Goal: Information Seeking & Learning: Check status

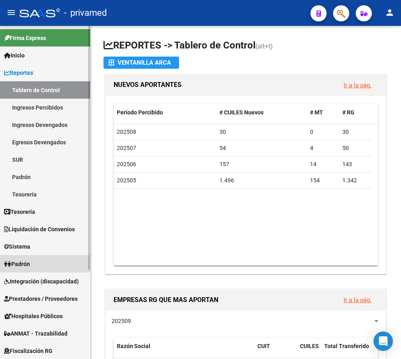
click at [30, 267] on span "Padrón" at bounding box center [17, 264] width 26 height 9
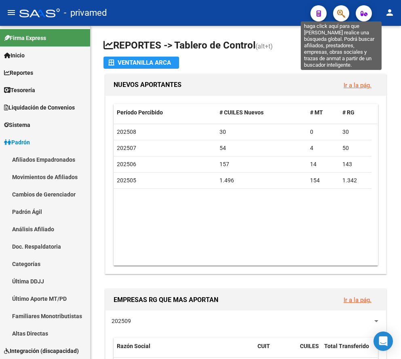
click at [340, 16] on icon "button" at bounding box center [341, 13] width 8 height 9
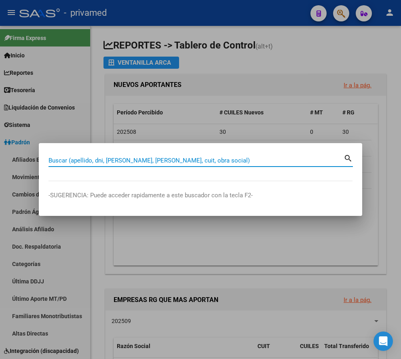
paste input "[PERSON_NAME]"
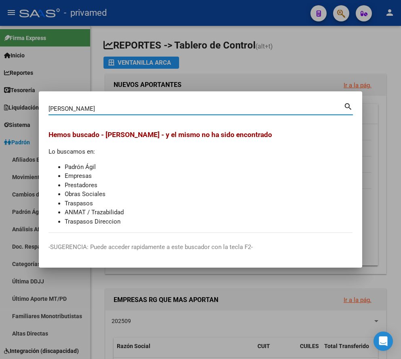
click at [121, 108] on input "[PERSON_NAME]" at bounding box center [196, 108] width 295 height 7
paste input "DE [PERSON_NAME]"
drag, startPoint x: 143, startPoint y: 106, endPoint x: 31, endPoint y: 105, distance: 112.4
click at [31, 105] on div "[PERSON_NAME] (apellido, dni, cuil, [PERSON_NAME], cuit, obra social) search He…" at bounding box center [200, 179] width 401 height 359
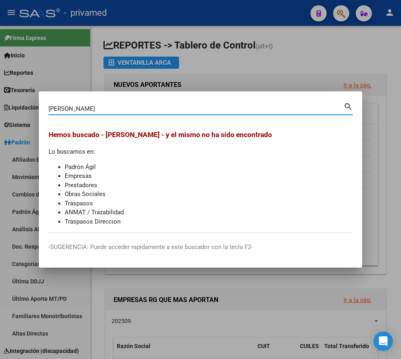
paste input
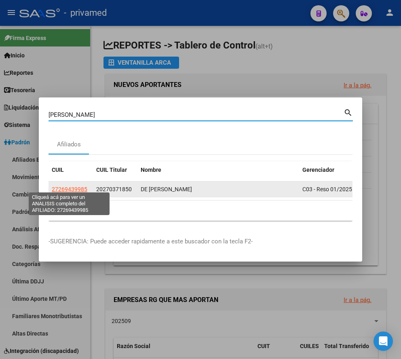
click at [73, 186] on span "27269439985" at bounding box center [70, 189] width 36 height 6
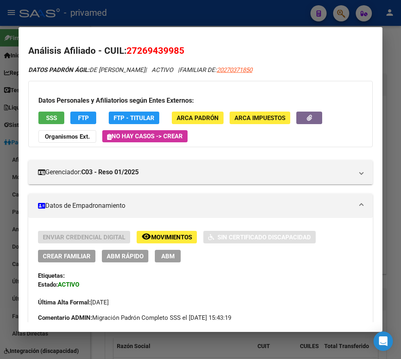
click at [46, 119] on span "SSS" at bounding box center [51, 117] width 11 height 7
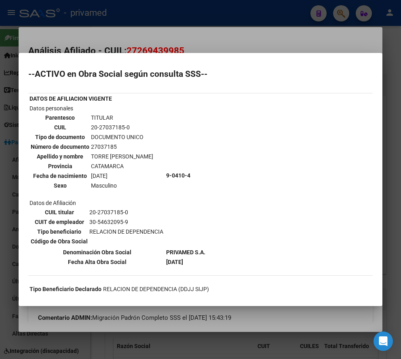
click at [207, 39] on div at bounding box center [200, 179] width 401 height 359
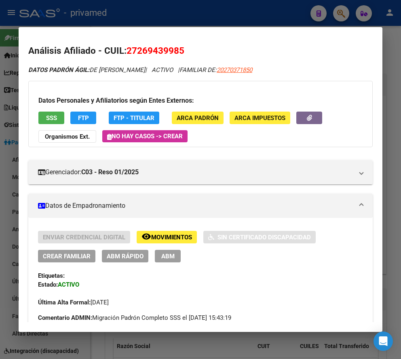
click at [267, 11] on div at bounding box center [200, 179] width 401 height 359
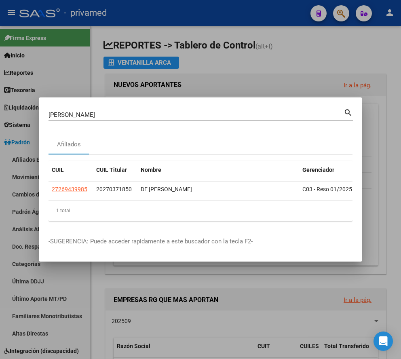
click at [125, 111] on input "[PERSON_NAME]" at bounding box center [196, 114] width 295 height 7
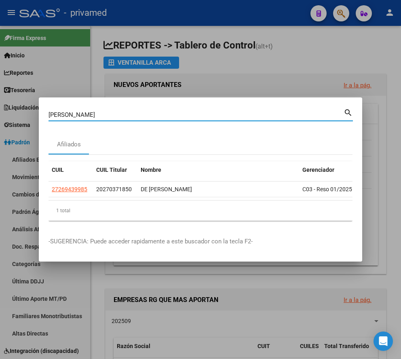
click at [125, 111] on input "[PERSON_NAME]" at bounding box center [196, 114] width 295 height 7
paste input "[PERSON_NAME]"
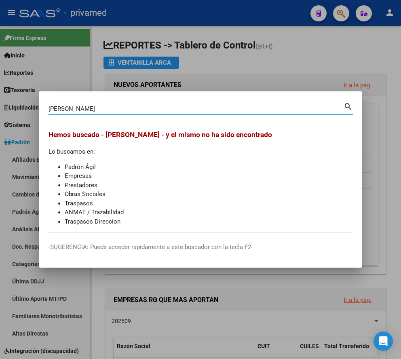
click at [144, 107] on input "[PERSON_NAME]" at bounding box center [196, 108] width 295 height 7
paste input "23929380339"
type input "23929380339"
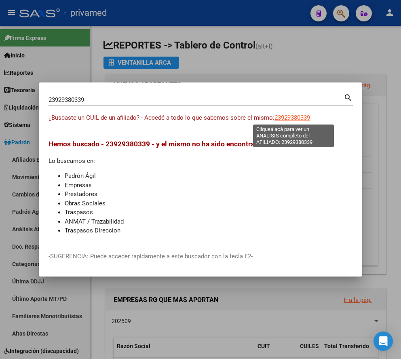
click at [287, 118] on span "23929380339" at bounding box center [293, 117] width 36 height 7
type textarea "23929380339"
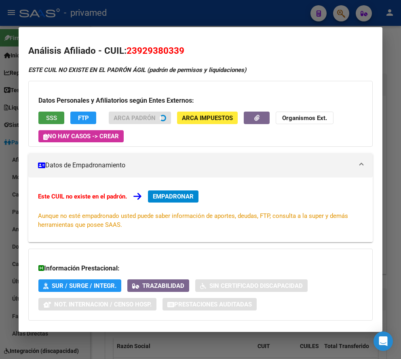
click at [52, 117] on span "SSS" at bounding box center [51, 117] width 11 height 7
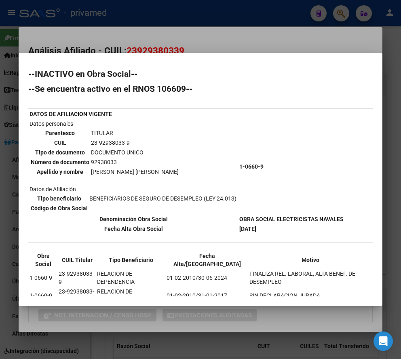
drag, startPoint x: 190, startPoint y: 43, endPoint x: 187, endPoint y: 30, distance: 13.6
click at [190, 42] on div at bounding box center [200, 179] width 401 height 359
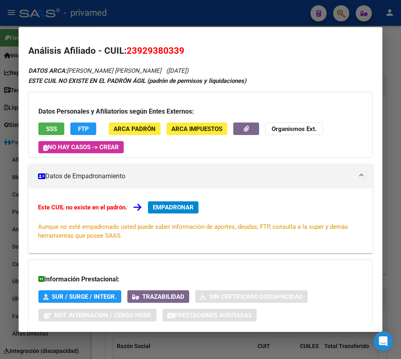
click at [184, 17] on div at bounding box center [200, 179] width 401 height 359
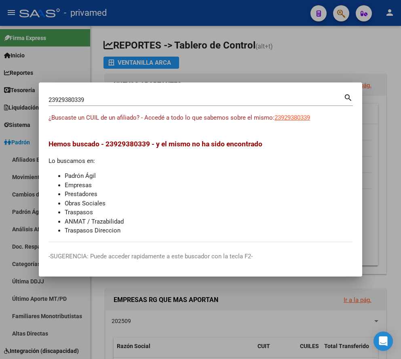
click at [118, 97] on input "23929380339" at bounding box center [196, 99] width 295 height 7
paste input "[PERSON_NAME]"
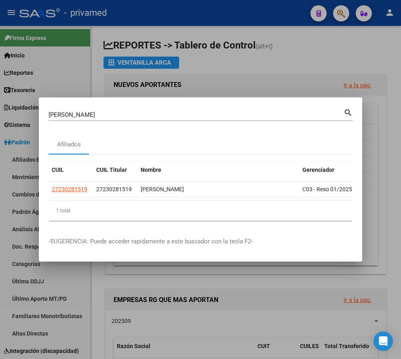
click at [80, 111] on input "[PERSON_NAME]" at bounding box center [196, 114] width 295 height 7
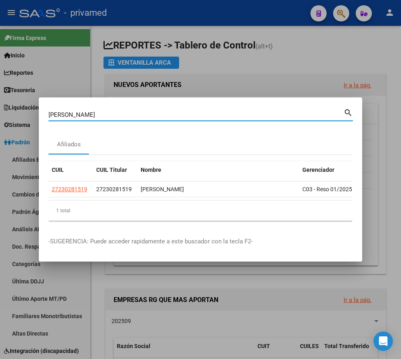
click at [80, 111] on input "[PERSON_NAME]" at bounding box center [196, 114] width 295 height 7
paste input "[PERSON_NAME]"
click at [124, 111] on input "[PERSON_NAME]" at bounding box center [196, 114] width 295 height 7
click at [123, 111] on input "[PERSON_NAME]" at bounding box center [196, 114] width 295 height 7
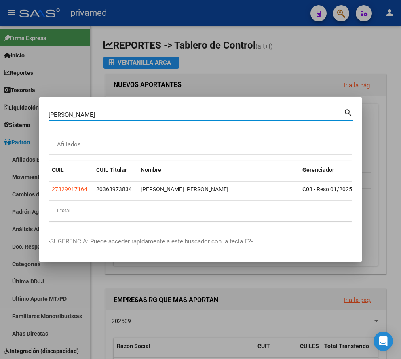
click at [123, 111] on input "[PERSON_NAME]" at bounding box center [196, 114] width 295 height 7
paste input "[PERSON_NAME]"
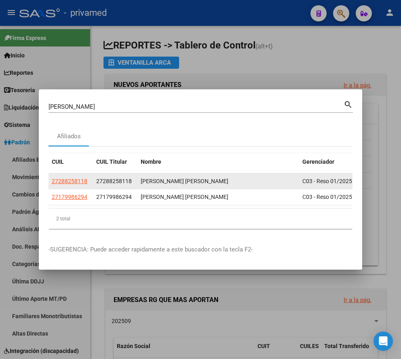
click at [161, 180] on div "[PERSON_NAME] [PERSON_NAME]" at bounding box center [218, 181] width 155 height 9
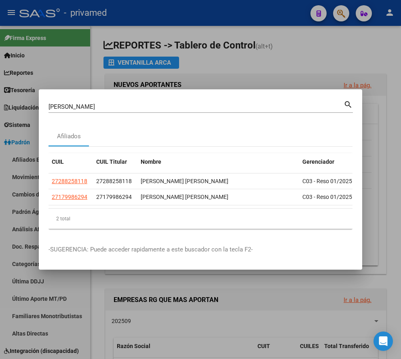
click at [97, 103] on input "[PERSON_NAME]" at bounding box center [196, 106] width 295 height 7
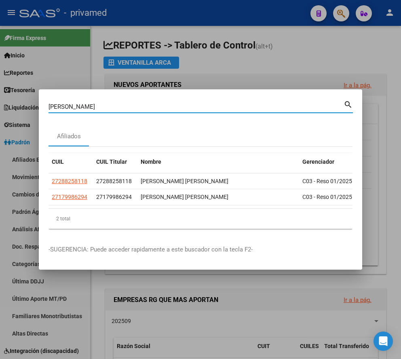
click at [97, 103] on input "[PERSON_NAME]" at bounding box center [196, 106] width 295 height 7
paste input "[PERSON_NAME]"
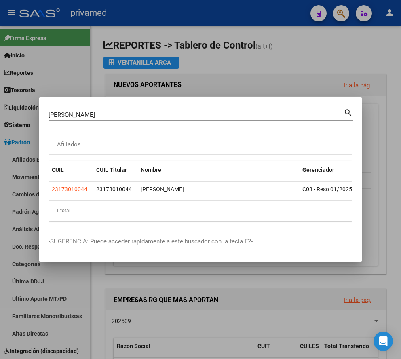
click at [87, 113] on input "[PERSON_NAME]" at bounding box center [196, 114] width 295 height 7
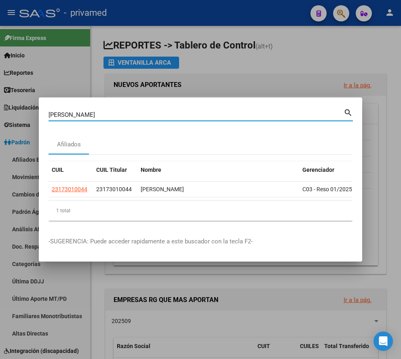
click at [87, 113] on input "[PERSON_NAME]" at bounding box center [196, 114] width 295 height 7
paste input "[PERSON_NAME] [PERSON_NAME]"
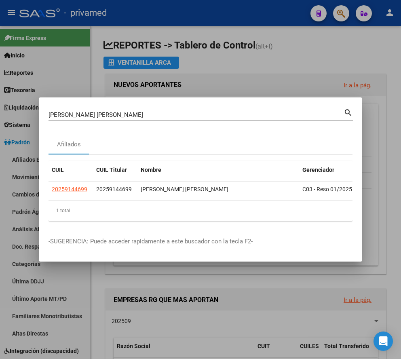
click at [100, 111] on input "[PERSON_NAME] [PERSON_NAME]" at bounding box center [196, 114] width 295 height 7
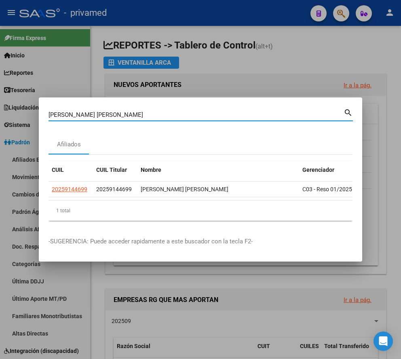
click at [100, 111] on input "[PERSON_NAME] [PERSON_NAME]" at bounding box center [196, 114] width 295 height 7
paste input "[PERSON_NAME]"
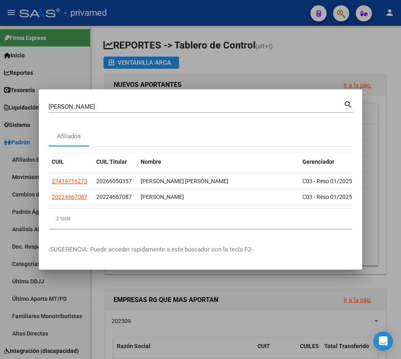
click at [155, 103] on input "[PERSON_NAME]" at bounding box center [196, 106] width 295 height 7
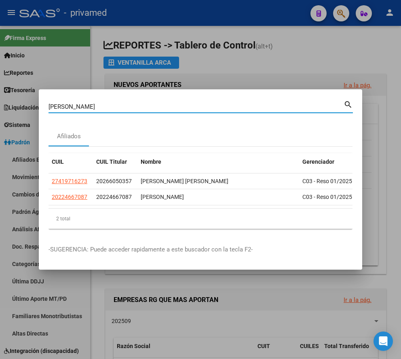
click at [155, 103] on input "[PERSON_NAME]" at bounding box center [196, 106] width 295 height 7
paste input "[PERSON_NAME]"
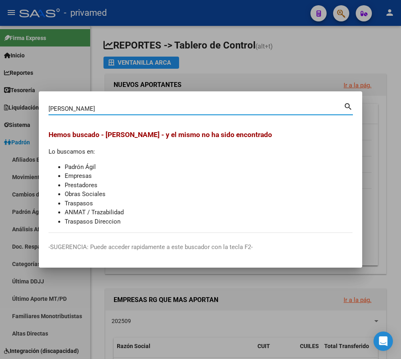
drag, startPoint x: 76, startPoint y: 108, endPoint x: 132, endPoint y: 112, distance: 56.3
click at [132, 112] on input "[PERSON_NAME]" at bounding box center [196, 108] width 295 height 7
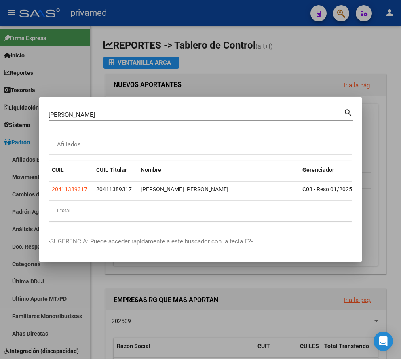
click at [95, 113] on input "[PERSON_NAME]" at bounding box center [196, 114] width 295 height 7
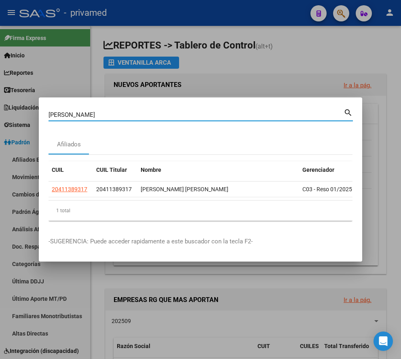
click at [95, 113] on input "[PERSON_NAME]" at bounding box center [196, 114] width 295 height 7
paste input "[PERSON_NAME]"
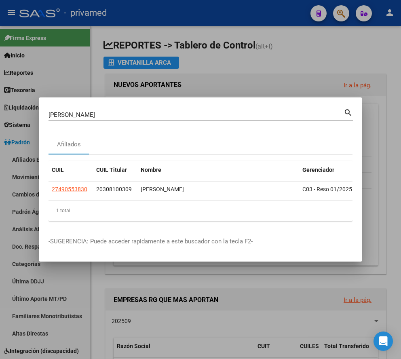
click at [82, 111] on input "[PERSON_NAME]" at bounding box center [196, 114] width 295 height 7
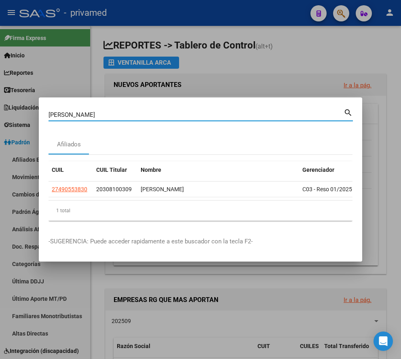
click at [82, 111] on input "[PERSON_NAME]" at bounding box center [196, 114] width 295 height 7
paste input "[PERSON_NAME]"
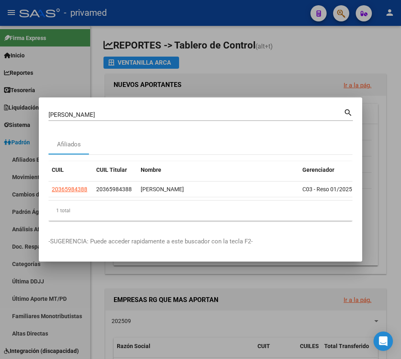
click at [101, 111] on input "[PERSON_NAME]" at bounding box center [196, 114] width 295 height 7
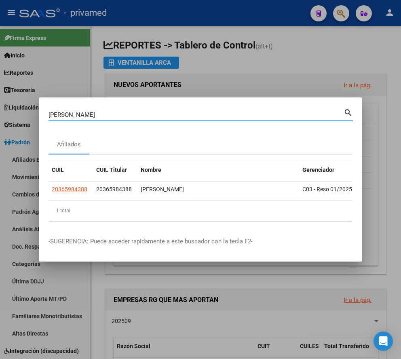
click at [101, 111] on input "[PERSON_NAME]" at bounding box center [196, 114] width 295 height 7
paste input "[PERSON_NAME]"
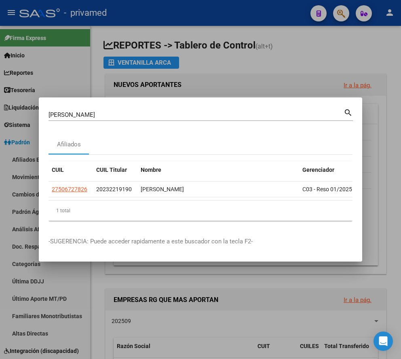
click at [102, 109] on div "[PERSON_NAME] (apellido, dni, cuil, [PERSON_NAME], cuit, obra social)" at bounding box center [196, 115] width 295 height 12
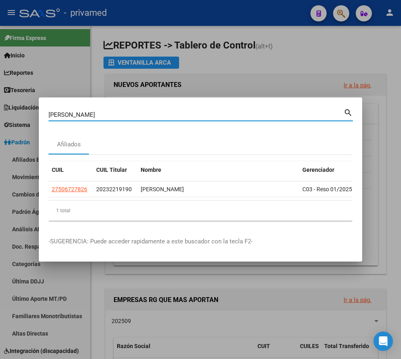
click at [102, 109] on div "[PERSON_NAME] (apellido, dni, cuil, [PERSON_NAME], cuit, obra social)" at bounding box center [196, 115] width 295 height 12
click at [101, 111] on input "[PERSON_NAME]" at bounding box center [196, 114] width 295 height 7
paste input "[PERSON_NAME][DEMOGRAPHIC_DATA]"
type input "[PERSON_NAME][DEMOGRAPHIC_DATA]"
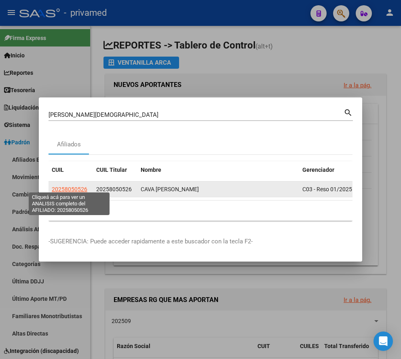
click at [70, 186] on span "20258050526" at bounding box center [70, 189] width 36 height 6
type textarea "20258050526"
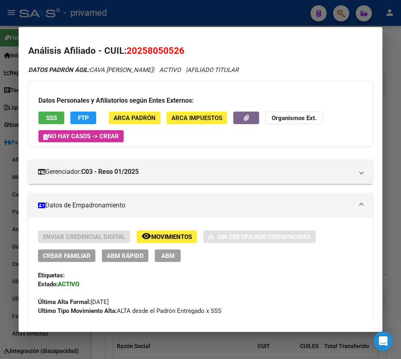
click at [227, 26] on div at bounding box center [200, 179] width 401 height 359
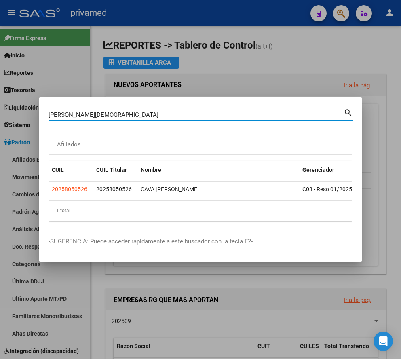
click at [107, 112] on input "[PERSON_NAME][DEMOGRAPHIC_DATA]" at bounding box center [196, 114] width 295 height 7
paste input "JUAREZ NORMA"
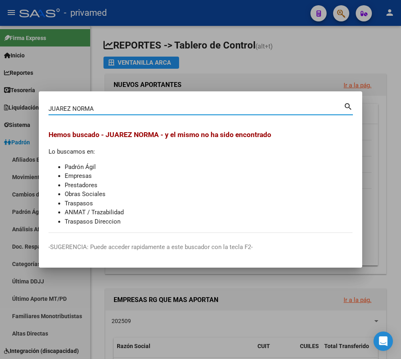
click at [116, 107] on input "JUAREZ NORMA" at bounding box center [196, 108] width 295 height 7
paste input "23180043144"
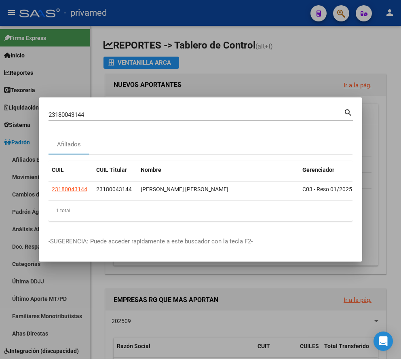
click at [96, 111] on input "23180043144" at bounding box center [196, 114] width 295 height 7
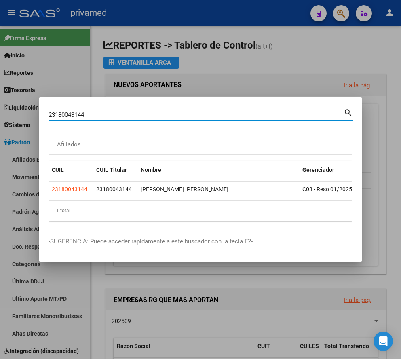
click at [96, 111] on input "23180043144" at bounding box center [196, 114] width 295 height 7
paste input "[PERSON_NAME]"
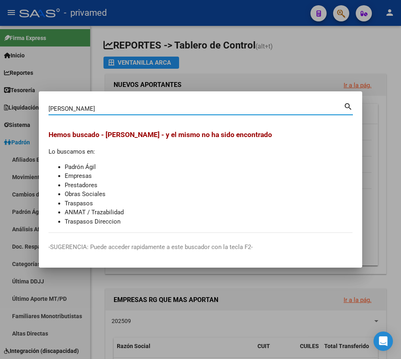
click at [118, 112] on input "[PERSON_NAME]" at bounding box center [196, 108] width 295 height 7
paste input "21177833"
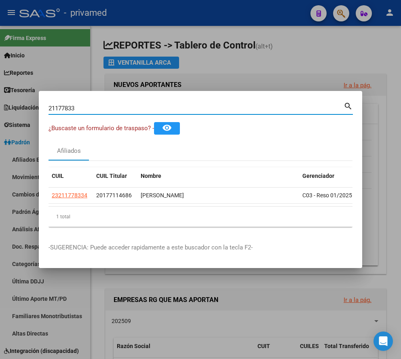
drag, startPoint x: 78, startPoint y: 104, endPoint x: 25, endPoint y: 104, distance: 53.4
click at [25, 104] on div "21177833 Buscar (apellido, dni, cuil, nro traspaso, cuit, obra social) search ¿…" at bounding box center [200, 179] width 401 height 359
paste input "[PERSON_NAME]"
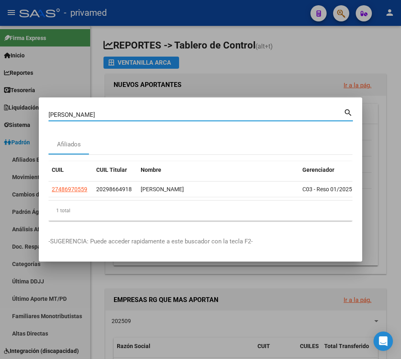
click at [121, 111] on input "[PERSON_NAME]" at bounding box center [196, 114] width 295 height 7
paste input "[PERSON_NAME]"
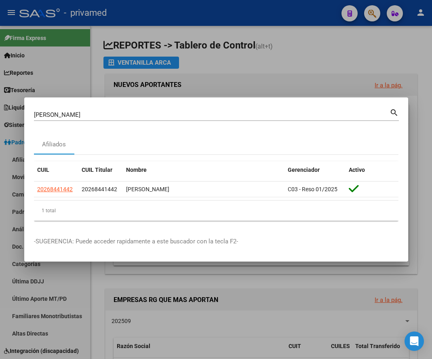
click at [117, 114] on input "[PERSON_NAME]" at bounding box center [212, 114] width 356 height 7
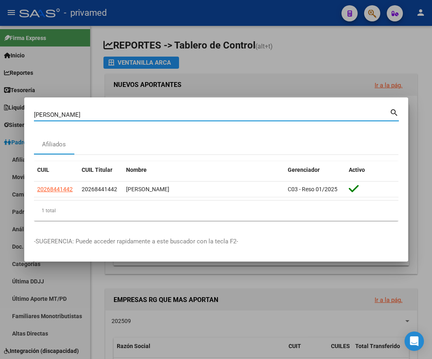
click at [117, 114] on input "[PERSON_NAME]" at bounding box center [212, 114] width 356 height 7
paste input "[PERSON_NAME]"
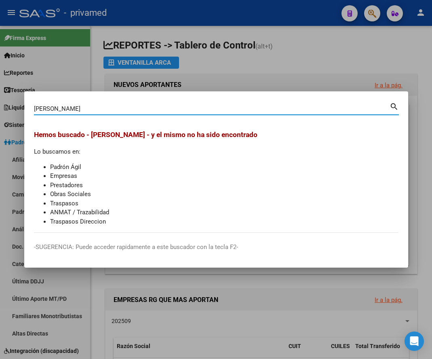
click at [113, 109] on input "[PERSON_NAME]" at bounding box center [212, 108] width 356 height 7
paste input "27291280477"
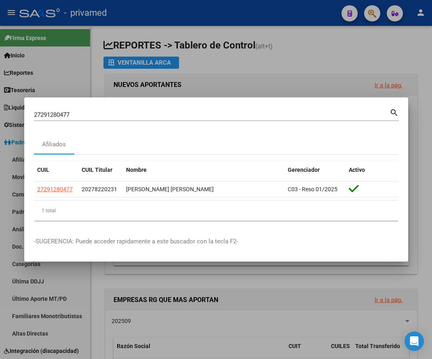
click at [151, 110] on div "27291280477 Buscar (apellido, dni, [PERSON_NAME], [PERSON_NAME], cuit, obra soc…" at bounding box center [212, 115] width 356 height 12
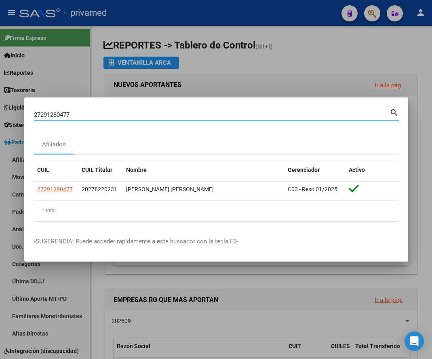
click at [151, 110] on div "27291280477 Buscar (apellido, dni, [PERSON_NAME], [PERSON_NAME], cuit, obra soc…" at bounding box center [212, 115] width 356 height 12
click at [151, 112] on input "27291280477" at bounding box center [212, 114] width 356 height 7
paste input "[PERSON_NAME]"
click at [74, 110] on div "[PERSON_NAME] (apellido, dni, [PERSON_NAME], [PERSON_NAME], cuit, obra social)" at bounding box center [212, 115] width 356 height 12
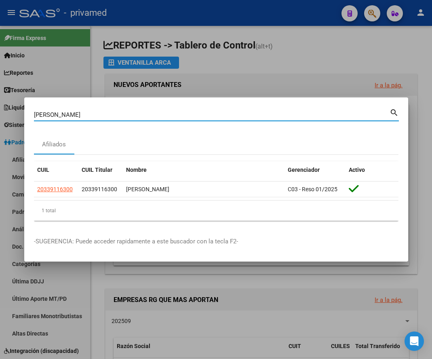
click at [74, 110] on div "[PERSON_NAME] (apellido, dni, [PERSON_NAME], [PERSON_NAME], cuit, obra social)" at bounding box center [212, 115] width 356 height 12
click at [73, 114] on input "[PERSON_NAME]" at bounding box center [212, 114] width 356 height 7
type input "[PERSON_NAME]"
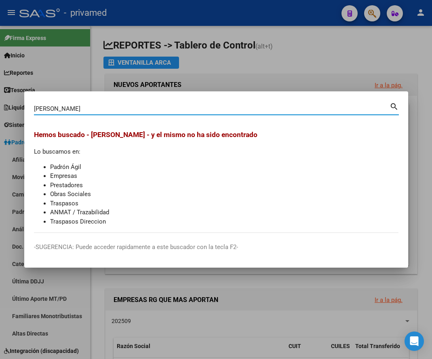
click at [342, 56] on div at bounding box center [216, 179] width 432 height 359
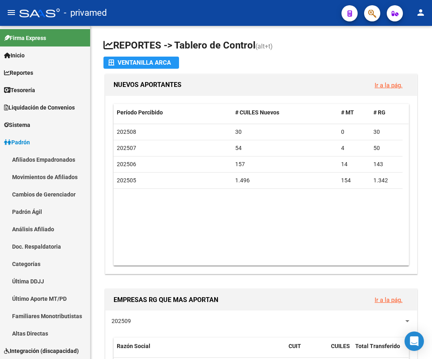
click at [372, 15] on icon "button" at bounding box center [372, 13] width 8 height 9
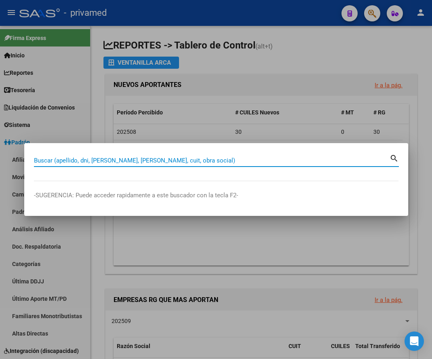
paste input "[PERSON_NAME]"
type input "[PERSON_NAME]"
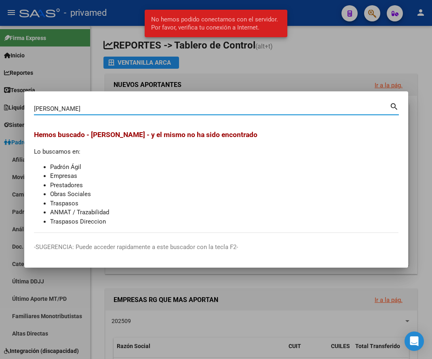
click at [313, 44] on div at bounding box center [216, 179] width 432 height 359
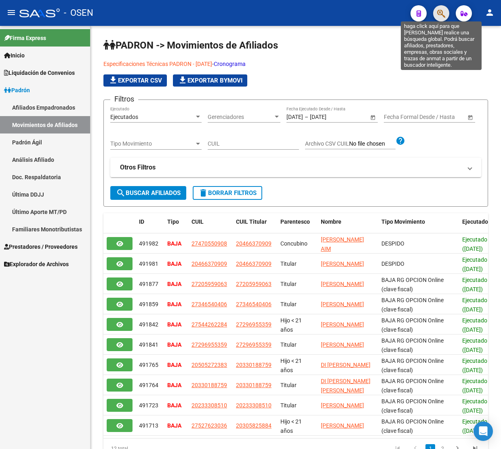
click at [441, 13] on icon "button" at bounding box center [441, 13] width 8 height 9
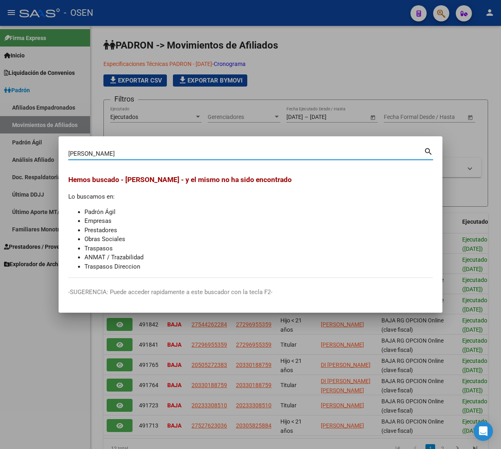
click at [233, 154] on input "[PERSON_NAME]" at bounding box center [246, 153] width 356 height 7
paste input "23929380339"
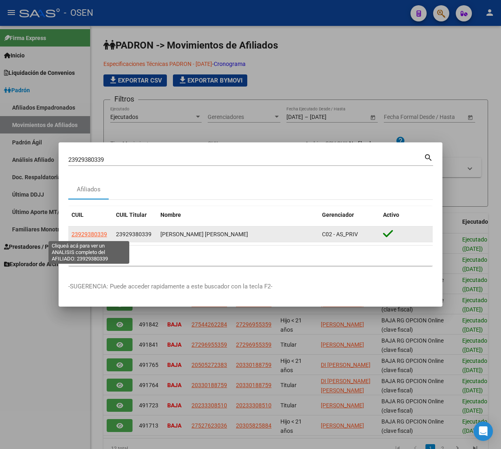
click at [84, 236] on span "23929380339" at bounding box center [90, 234] width 36 height 6
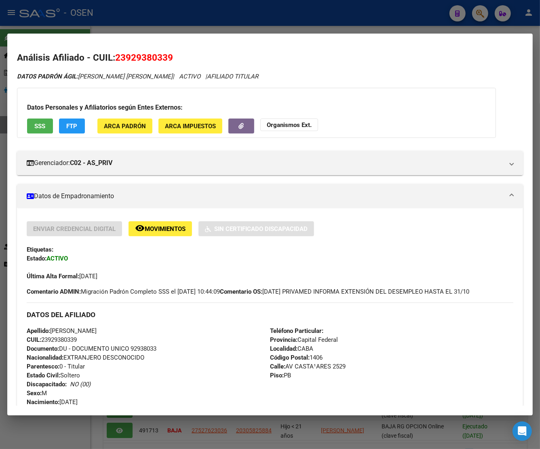
click at [380, 19] on div at bounding box center [270, 224] width 540 height 449
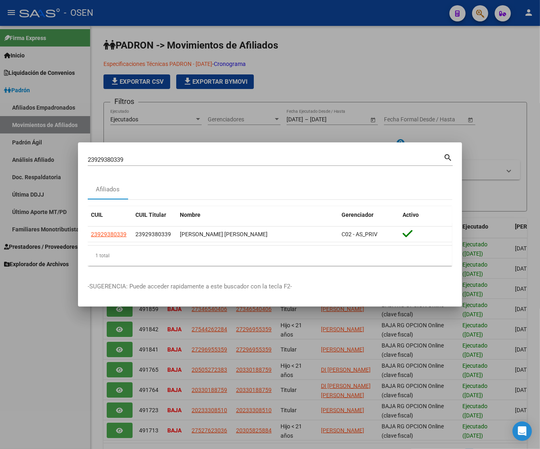
click at [152, 160] on input "23929380339" at bounding box center [266, 159] width 356 height 7
paste input "[PERSON_NAME]"
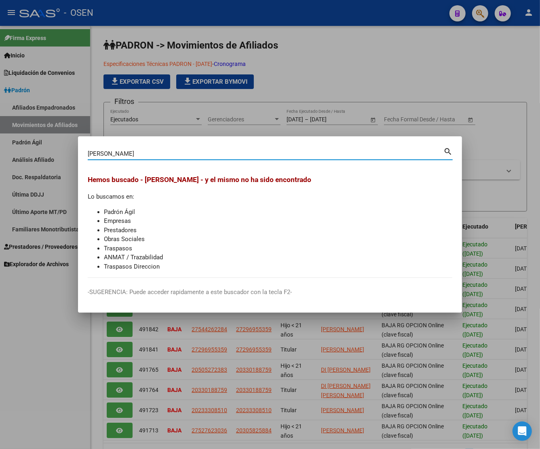
drag, startPoint x: 118, startPoint y: 152, endPoint x: 107, endPoint y: 151, distance: 10.9
click at [107, 151] on input "[PERSON_NAME]" at bounding box center [266, 153] width 356 height 7
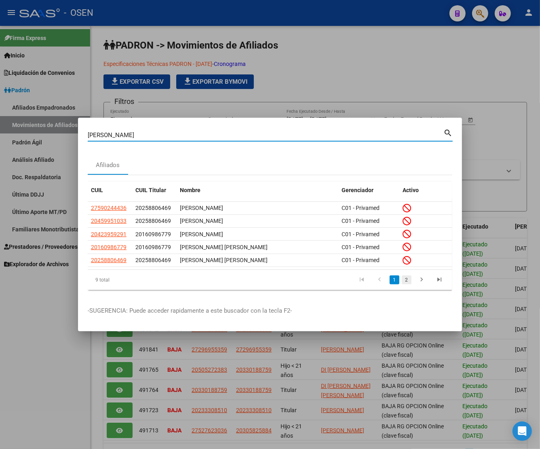
click at [407, 278] on link "2" at bounding box center [407, 279] width 10 height 9
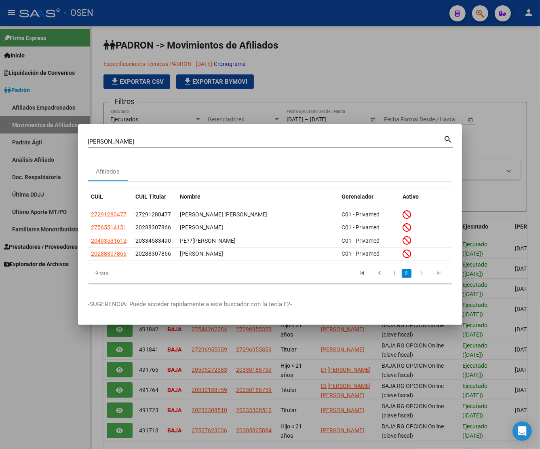
drag, startPoint x: 126, startPoint y: 215, endPoint x: 63, endPoint y: 217, distance: 62.3
click at [63, 217] on div "TEVEZ Buscar (apellido, dni, cuil, nro traspaso, cuit, obra social) search Afil…" at bounding box center [270, 224] width 540 height 449
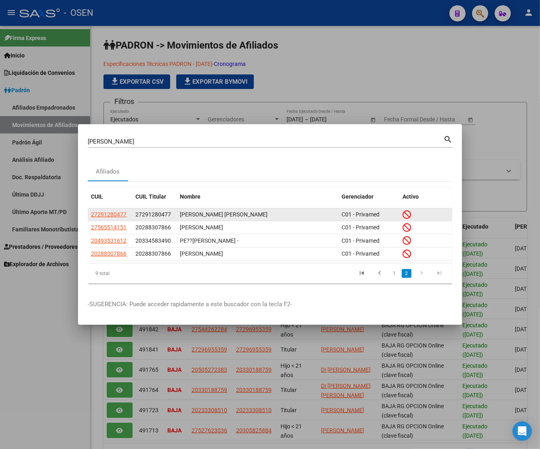
click at [169, 215] on span "27291280477" at bounding box center [153, 214] width 36 height 6
click at [168, 215] on span "27291280477" at bounding box center [153, 214] width 36 height 6
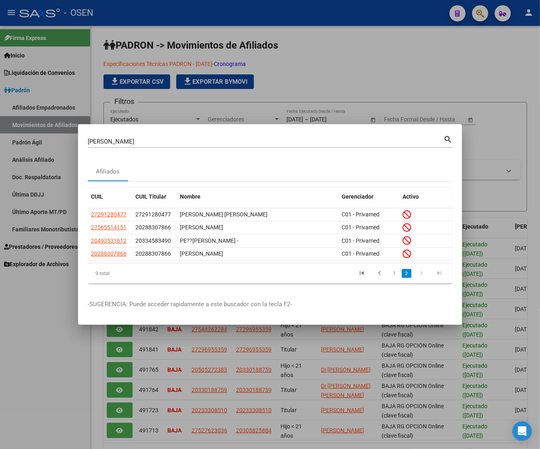
copy span "27291280477"
click at [137, 136] on div "TEVEZ Buscar (apellido, dni, cuil, nro traspaso, cuit, obra social)" at bounding box center [266, 141] width 356 height 12
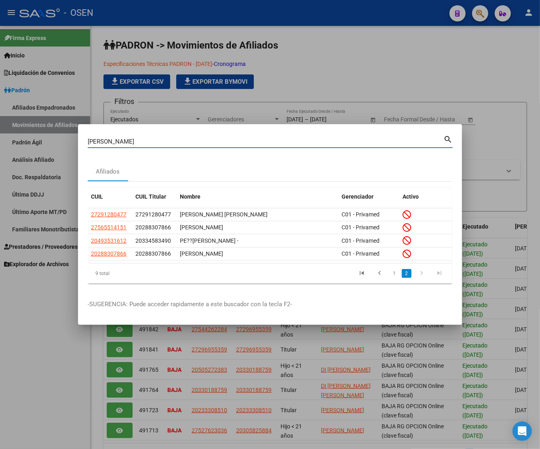
click at [137, 136] on div "TEVEZ Buscar (apellido, dni, cuil, nro traspaso, cuit, obra social)" at bounding box center [266, 141] width 356 height 12
click at [137, 137] on div "TEVEZ Buscar (apellido, dni, cuil, nro traspaso, cuit, obra social)" at bounding box center [266, 141] width 356 height 12
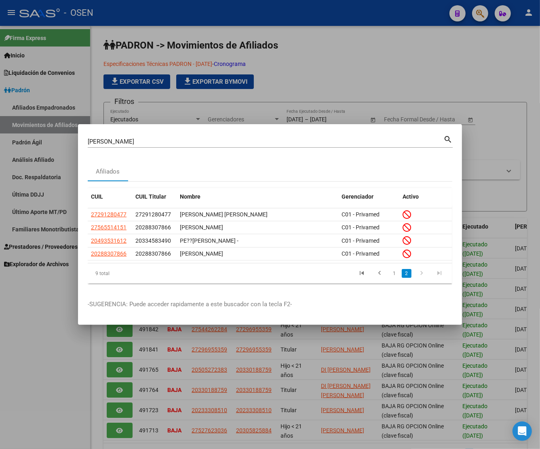
click at [137, 137] on div "TEVEZ Buscar (apellido, dni, cuil, nro traspaso, cuit, obra social)" at bounding box center [266, 141] width 356 height 12
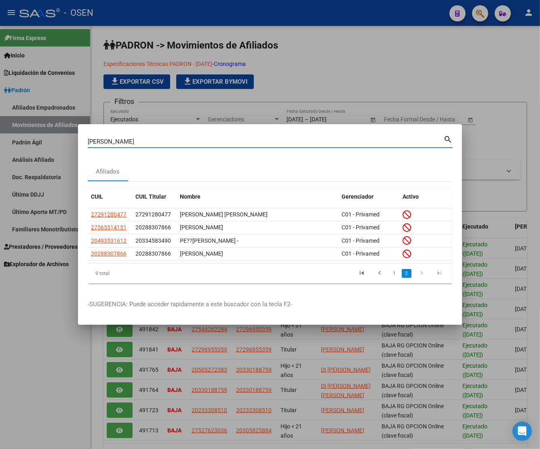
drag, startPoint x: 137, startPoint y: 137, endPoint x: 122, endPoint y: 146, distance: 16.9
click at [136, 138] on div "TEVEZ Buscar (apellido, dni, cuil, nro traspaso, cuit, obra social)" at bounding box center [266, 141] width 356 height 12
drag, startPoint x: 112, startPoint y: 138, endPoint x: 71, endPoint y: 142, distance: 41.0
click at [71, 142] on div "TEVEZ Buscar (apellido, dni, cuil, nro traspaso, cuit, obra social) search Afil…" at bounding box center [270, 224] width 540 height 449
paste input "[PERSON_NAME]"
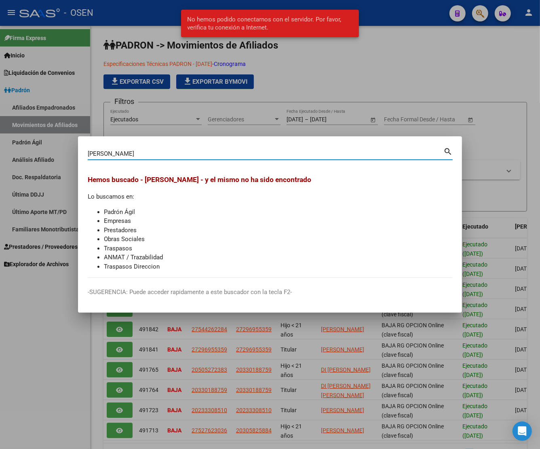
click at [127, 148] on div "VENTURA MARIA Buscar (apellido, dni, cuil, nro traspaso, cuit, obra social)" at bounding box center [266, 154] width 356 height 12
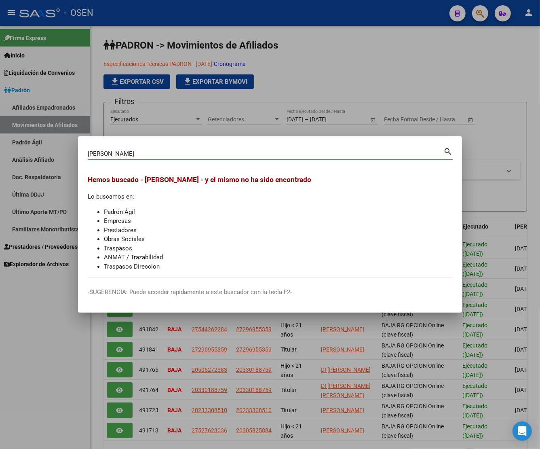
drag, startPoint x: 117, startPoint y: 150, endPoint x: 192, endPoint y: 158, distance: 75.2
click at [125, 152] on input "[PERSON_NAME]" at bounding box center [266, 153] width 356 height 7
type input "[PERSON_NAME]"
click at [443, 73] on div at bounding box center [270, 224] width 540 height 449
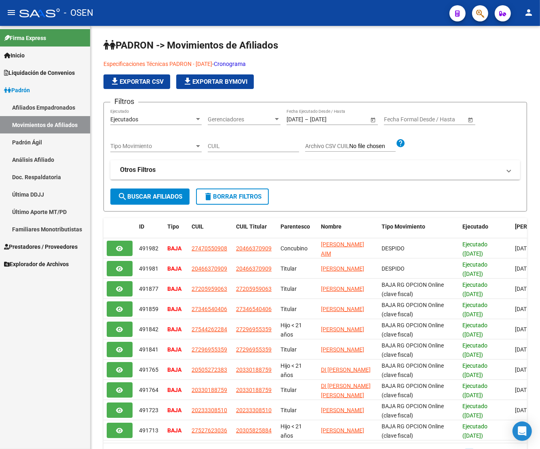
click at [487, 9] on button "button" at bounding box center [480, 13] width 16 height 16
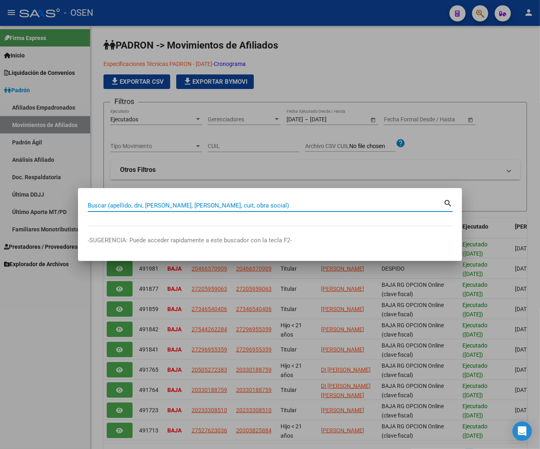
paste input "[PERSON_NAME]"
type input "[PERSON_NAME]"
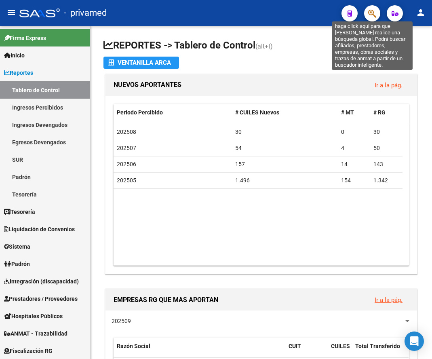
click at [372, 13] on icon "button" at bounding box center [372, 13] width 8 height 9
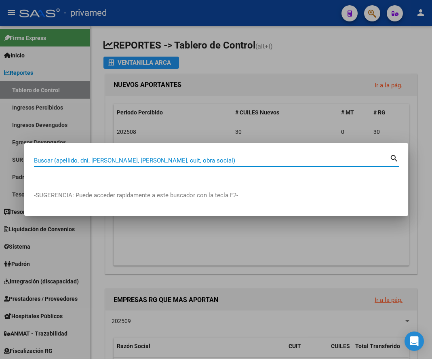
paste input "Socios3589@"
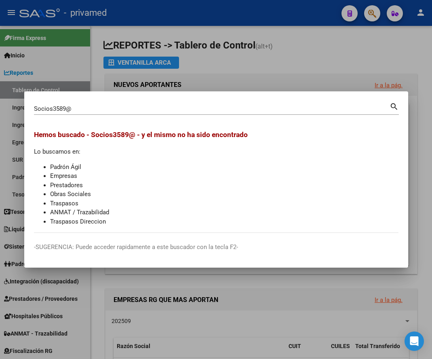
click at [92, 106] on input "Socios3589@" at bounding box center [212, 108] width 356 height 7
paste input "[PERSON_NAME]"
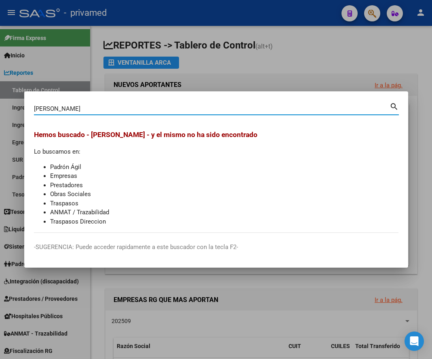
click at [71, 111] on input "[PERSON_NAME]" at bounding box center [212, 108] width 356 height 7
click at [71, 110] on input "[PERSON_NAME]" at bounding box center [212, 108] width 356 height 7
click at [168, 106] on input "[PERSON_NAME]" at bounding box center [212, 108] width 356 height 7
paste input "MACIEL JOSE ALBERTO"
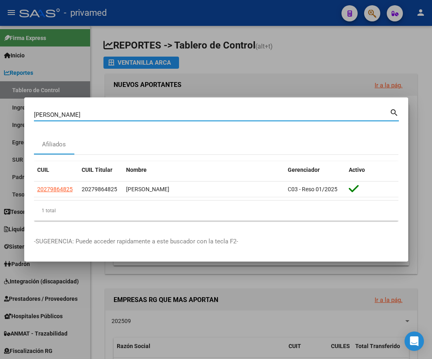
click at [134, 115] on input "MACIEL JOSE ALBERTO" at bounding box center [212, 114] width 356 height 7
paste input "AZCUI PEDRO FAVI"
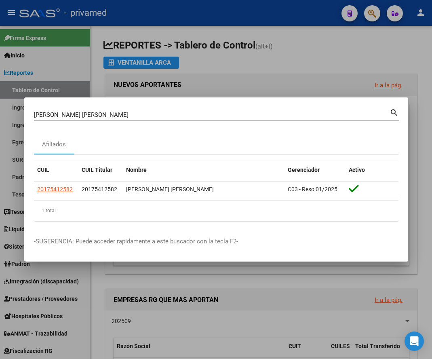
click at [104, 115] on input "AZCUI PEDRO FAVIO" at bounding box center [212, 114] width 356 height 7
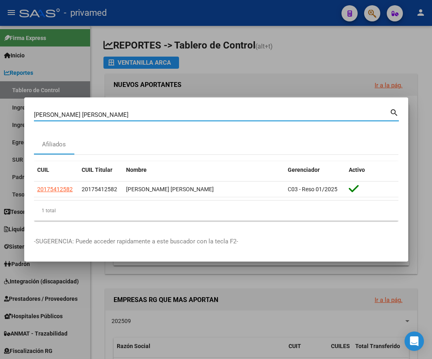
click at [104, 115] on input "AZCUI PEDRO FAVIO" at bounding box center [212, 114] width 356 height 7
paste input "ROBLEDO CRISTIAN MANUEL"
click at [188, 116] on input "ROBLEDO CRISTIAN MANUEL" at bounding box center [212, 114] width 356 height 7
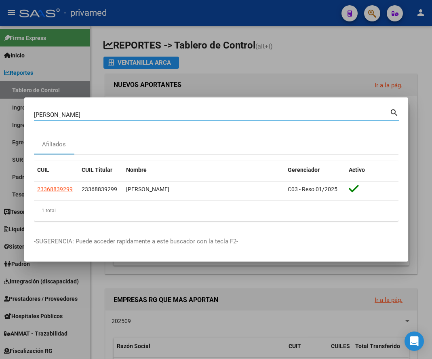
click at [188, 116] on input "ROBLEDO CRISTIAN MANUEL" at bounding box center [212, 114] width 356 height 7
paste input "SANTILLAN DIEGO"
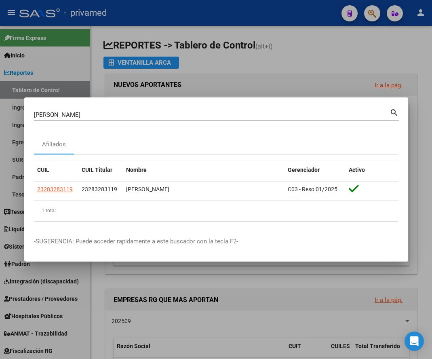
click at [167, 117] on input "SANTILLAN DIEGO" at bounding box center [212, 114] width 356 height 7
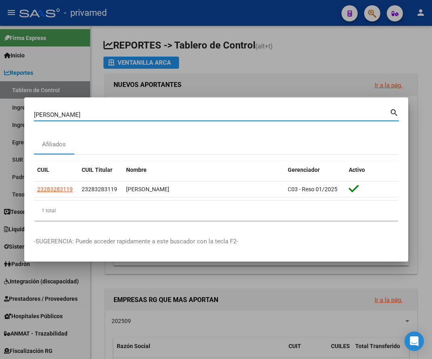
click at [167, 117] on input "SANTILLAN DIEGO" at bounding box center [212, 114] width 356 height 7
paste input "TORRES GABRIEL HERNAN"
click at [101, 115] on input "TORRES GABRIEL HERNAN" at bounding box center [212, 114] width 356 height 7
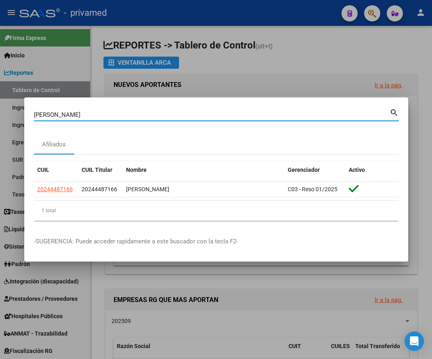
click at [101, 115] on input "TORRES GABRIEL HERNAN" at bounding box center [212, 114] width 356 height 7
paste input "CENTURION MIGUEL ANGEL"
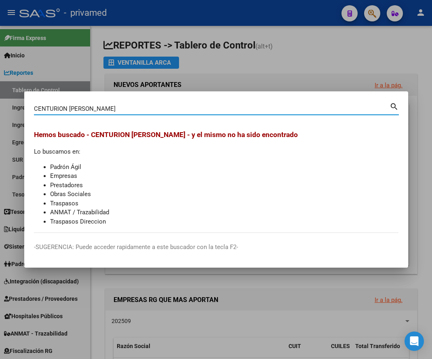
drag, startPoint x: 68, startPoint y: 108, endPoint x: 129, endPoint y: 116, distance: 61.3
click at [126, 116] on div "CENTURION MIGUEL ANGEL Buscar (apellido, dni, cuil, nro traspaso, cuit, obra so…" at bounding box center [216, 111] width 365 height 21
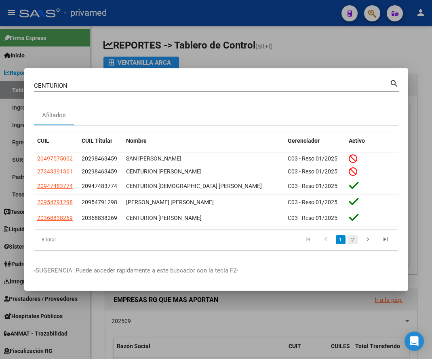
click at [350, 243] on link "2" at bounding box center [353, 239] width 10 height 9
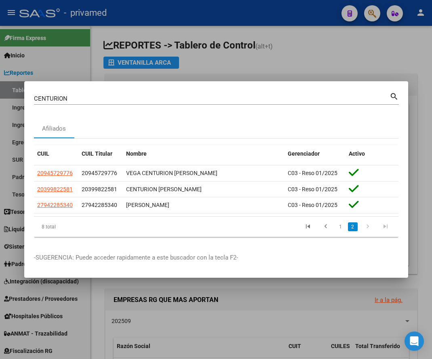
click at [93, 93] on div "CENTURION Buscar (apellido, dni, cuil, nro traspaso, cuit, obra social)" at bounding box center [212, 99] width 356 height 12
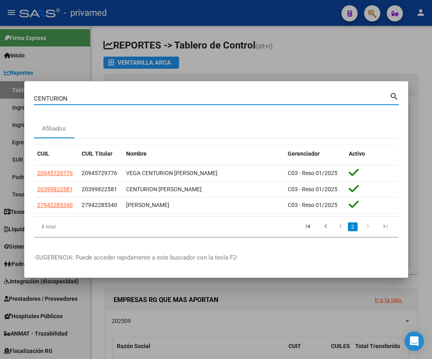
click at [89, 96] on input "CENTURION" at bounding box center [212, 98] width 356 height 7
paste input "94748377"
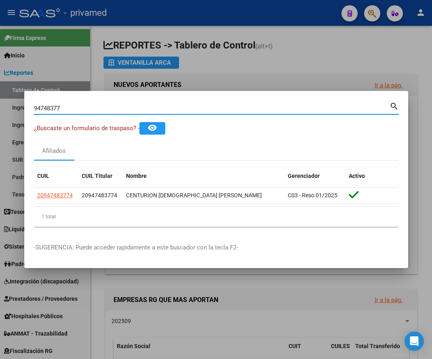
click at [113, 111] on input "94748377" at bounding box center [212, 108] width 356 height 7
paste input "BLANCO JUAN MANUEL"
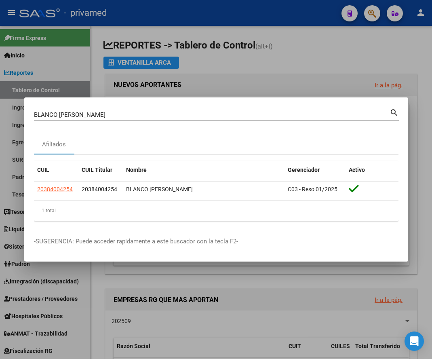
click at [104, 115] on input "BLANCO JUAN MANUEL" at bounding box center [212, 114] width 356 height 7
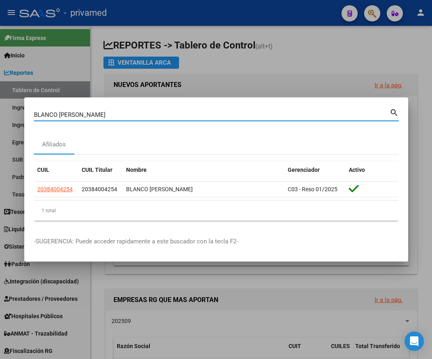
click at [104, 115] on input "BLANCO JUAN MANUEL" at bounding box center [212, 114] width 356 height 7
paste input "AVERBUJ NORA"
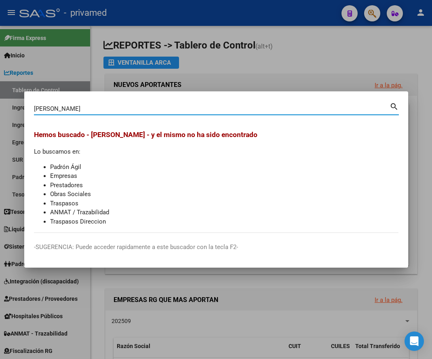
drag, startPoint x: 94, startPoint y: 109, endPoint x: 5, endPoint y: 109, distance: 89.3
click at [5, 109] on div "AVERBUJ NORA Buscar (apellido, dni, cuil, nro traspaso, cuit, obra social) sear…" at bounding box center [216, 179] width 432 height 359
paste input "CRI NICOLAS"
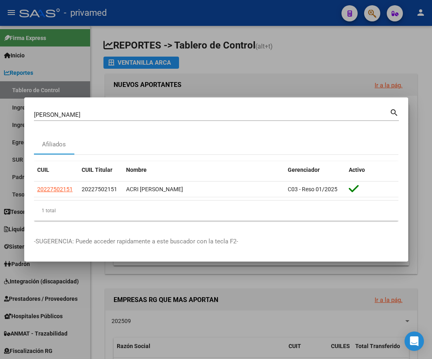
click at [122, 112] on input "ACRI NICOLAS" at bounding box center [212, 114] width 356 height 7
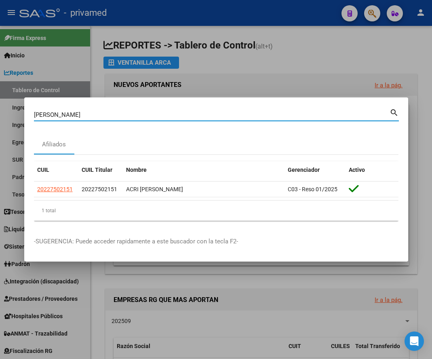
click at [122, 112] on input "ACRI NICOLAS" at bounding box center [212, 114] width 356 height 7
paste input "QUINO LUI"
click at [76, 114] on input "AQUINO LUIS" at bounding box center [212, 114] width 356 height 7
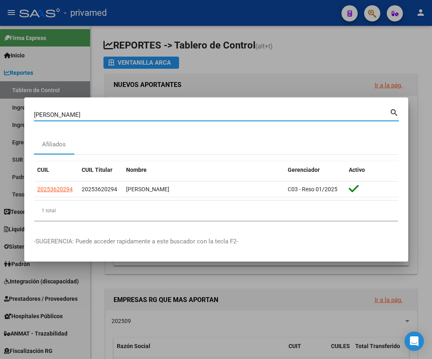
click at [76, 114] on input "AQUINO LUIS" at bounding box center [212, 114] width 356 height 7
paste input "LLO ARIEL"
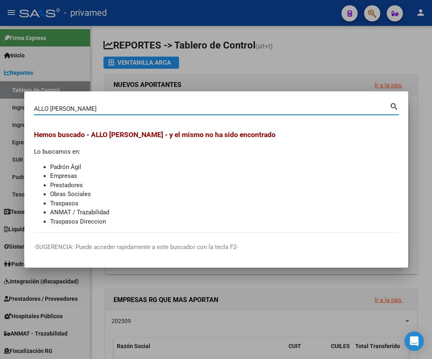
click at [5, 110] on div "ALLO ARIEL Buscar (apellido, dni, cuil, nro traspaso, cuit, obra social) search…" at bounding box center [216, 179] width 432 height 359
paste input "GUERO WALTER"
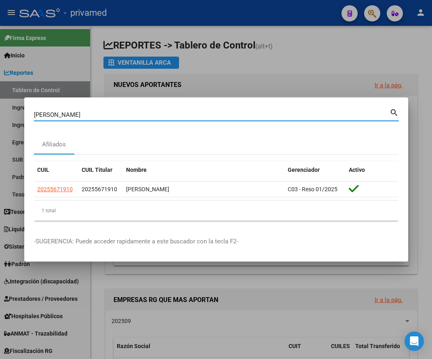
click at [103, 114] on input "AGUERO WALTER" at bounding box center [212, 114] width 356 height 7
click at [102, 114] on input "AGUERO WALTER" at bounding box center [212, 114] width 356 height 7
paste input "ARANDA OSCAR"
drag, startPoint x: 128, startPoint y: 112, endPoint x: 5, endPoint y: 111, distance: 123.3
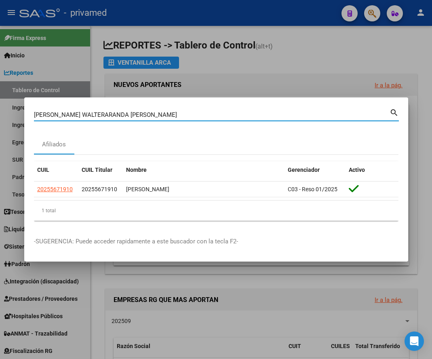
click at [5, 111] on div "AGUERO WALTERARANDA OSCAR Buscar (apellido, dni, cuil, nro traspaso, cuit, obra…" at bounding box center [216, 179] width 432 height 359
paste input
drag, startPoint x: 26, startPoint y: 112, endPoint x: 13, endPoint y: 112, distance: 13.3
click at [13, 112] on div "ARANDA OSCAR Buscar (apellido, dni, cuil, nro traspaso, cuit, obra social) sear…" at bounding box center [216, 179] width 432 height 359
paste input "CARA SILVIA"
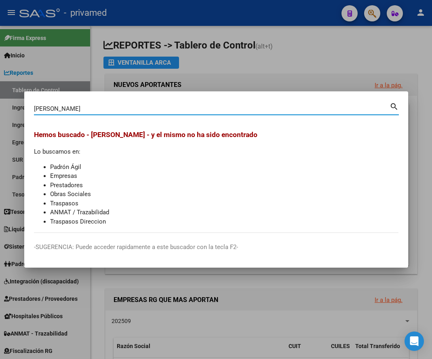
click at [5, 110] on div "ARCARA SILVIA Buscar (apellido, dni, cuil, nro traspaso, cuit, obra social) sea…" at bounding box center [216, 179] width 432 height 359
drag, startPoint x: 103, startPoint y: 107, endPoint x: 5, endPoint y: 106, distance: 98.7
click at [5, 106] on div "ARCARA SILVIA Buscar (apellido, dni, cuil, nro traspaso, cuit, obra social) sea…" at bounding box center [216, 179] width 432 height 359
paste input "GIRO JULIO"
drag, startPoint x: 78, startPoint y: 106, endPoint x: 5, endPoint y: 108, distance: 73.2
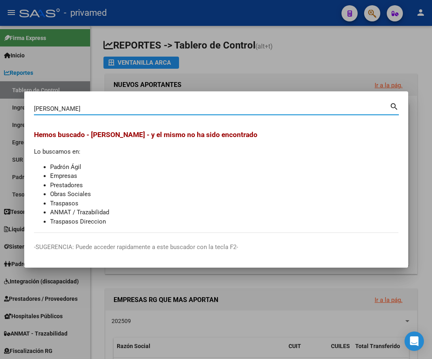
click at [5, 108] on div "ARGIRO JULIO Buscar (apellido, dni, cuil, nro traspaso, cuit, obra social) sear…" at bounding box center [216, 179] width 432 height 359
paste input "BALICH OSVALD"
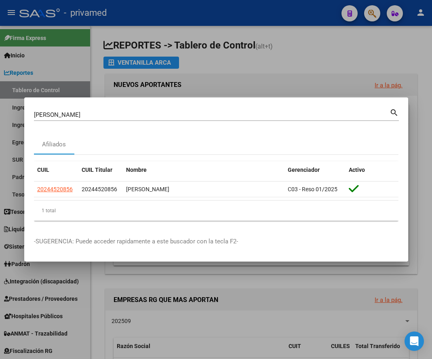
click at [104, 108] on div "BALICH OSVALDO Buscar (apellido, dni, cuil, nro traspaso, cuit, obra social) se…" at bounding box center [216, 114] width 365 height 14
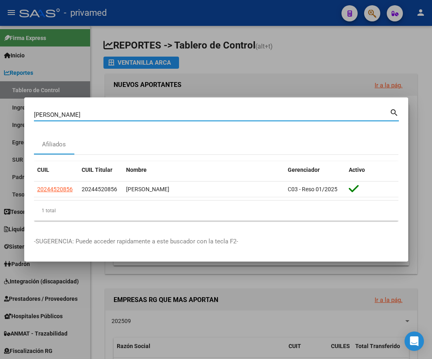
drag, startPoint x: 98, startPoint y: 114, endPoint x: 5, endPoint y: 114, distance: 93.4
click at [5, 116] on div "BALICH OSVALDO Buscar (apellido, dni, cuil, nro traspaso, cuit, obra social) se…" at bounding box center [216, 179] width 432 height 359
paste input "UCCO JAVIER"
drag, startPoint x: 84, startPoint y: 112, endPoint x: 5, endPoint y: 110, distance: 79.7
click at [5, 112] on div "BUCCO JAVIER Buscar (apellido, dni, cuil, nro traspaso, cuit, obra social) sear…" at bounding box center [216, 179] width 432 height 359
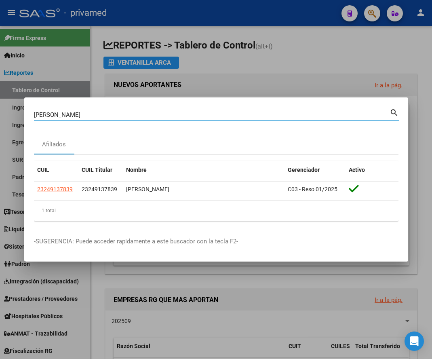
paste input "ONAVIRI JEZABEL"
drag, startPoint x: 55, startPoint y: 118, endPoint x: 6, endPoint y: 124, distance: 49.3
click at [5, 125] on div "BONAVIRI JEZABEL Buscar (apellido, dni, cuil, nro traspaso, cuit, obra social) …" at bounding box center [216, 179] width 432 height 359
paste input "CIADAMIDARO MIGU"
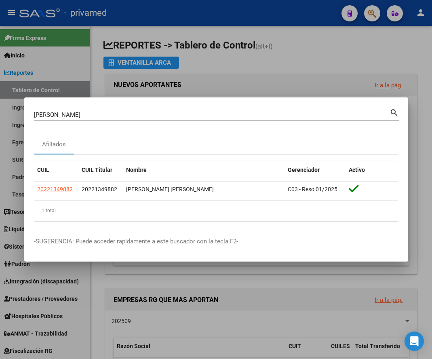
drag, startPoint x: 110, startPoint y: 114, endPoint x: 5, endPoint y: 119, distance: 105.2
click at [5, 119] on div "CIADAMIDARO MIGUEL Buscar (apellido, dni, cuil, nro traspaso, cuit, obra social…" at bounding box center [216, 179] width 432 height 359
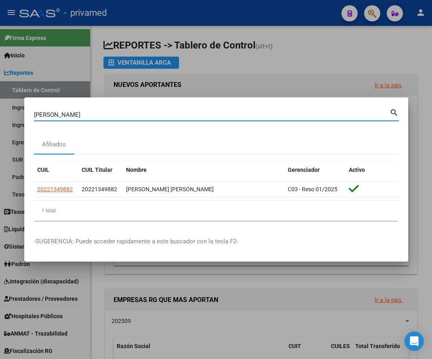
paste input "FUENTES CLAUDIO"
drag, startPoint x: 323, startPoint y: 230, endPoint x: 396, endPoint y: 228, distance: 72.8
click at [325, 230] on mat-dialog-container "CIFUENTES CLAUDIO Buscar (apellido, dni, cuil, nro traspaso, cuit, obra social)…" at bounding box center [216, 179] width 384 height 165
drag, startPoint x: 104, startPoint y: 113, endPoint x: 5, endPoint y: 129, distance: 100.4
click at [5, 130] on div "CIFUENTES CLAUDIO Buscar (apellido, dni, cuil, nro traspaso, cuit, obra social)…" at bounding box center [216, 179] width 432 height 359
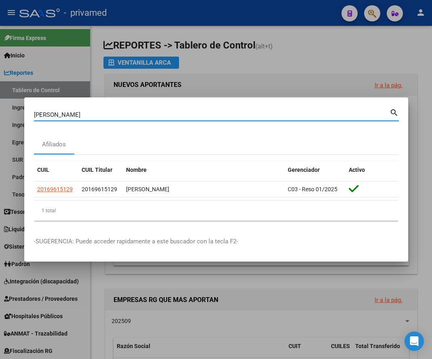
paste input "ORREA GABRIELA"
drag, startPoint x: 106, startPoint y: 112, endPoint x: 5, endPoint y: 109, distance: 101.1
click at [5, 110] on div "CORREA GABRIELA Buscar (apellido, dni, cuil, nro traspaso, cuit, obra social) s…" at bounding box center [216, 179] width 432 height 359
paste input "HIERI MAGNINI RUBEN"
drag, startPoint x: 106, startPoint y: 113, endPoint x: 5, endPoint y: 134, distance: 103.3
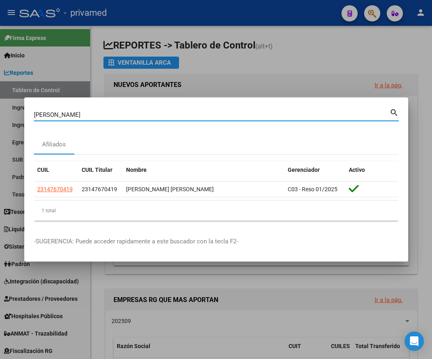
click at [5, 134] on div "CHIERI MAGNINI RUBEN Buscar (apellido, dni, cuil, nro traspaso, cuit, obra soci…" at bounding box center [216, 179] width 432 height 359
paste input "OCOBAR JOSE"
click at [101, 115] on input "CHOCOBAR JOSE" at bounding box center [212, 114] width 356 height 7
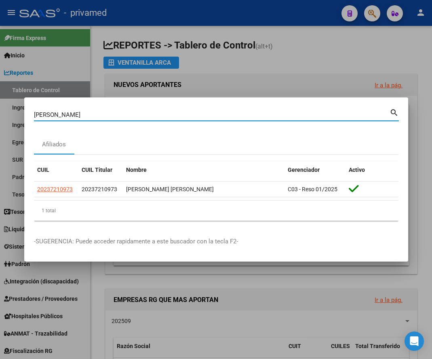
paste input "DEL VALLE ALICIA"
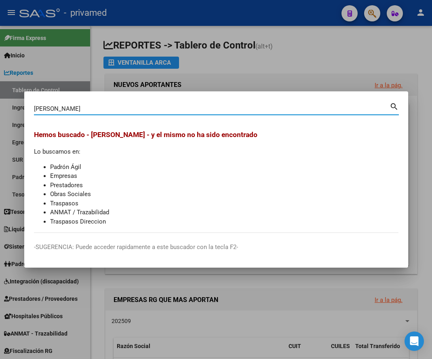
click at [87, 109] on input "DEL VALLE ALICIA" at bounding box center [212, 108] width 356 height 7
paste input "29553726"
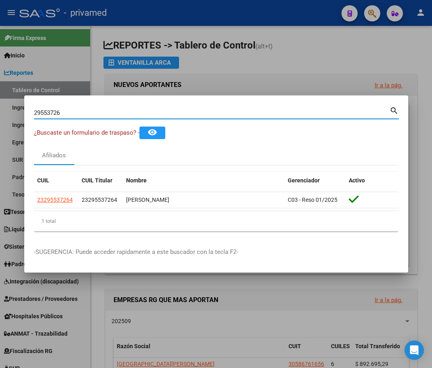
click at [135, 109] on input "29553726" at bounding box center [212, 112] width 356 height 7
click at [131, 114] on input "29553726" at bounding box center [212, 112] width 356 height 7
paste input "FERNANDEZ MAURICIO"
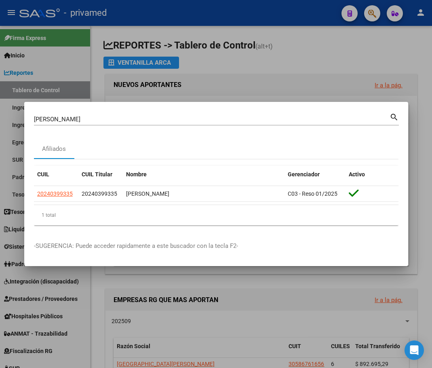
drag, startPoint x: 110, startPoint y: 120, endPoint x: 5, endPoint y: 112, distance: 105.5
click at [5, 112] on div "FERNANDEZ MAURICIO Buscar (apellido, dni, cuil, nro traspaso, cuit, obra social…" at bounding box center [216, 184] width 432 height 368
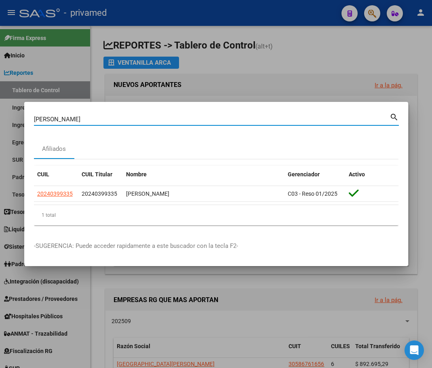
paste input "CRISTIAN"
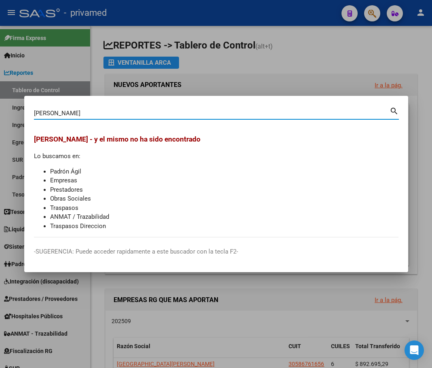
click at [101, 115] on input "FERNANDEZ CRISTIAN" at bounding box center [212, 113] width 356 height 7
paste input "20243452318"
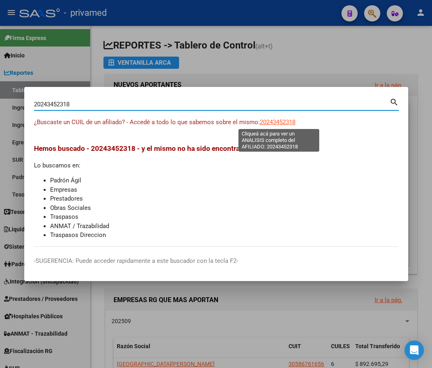
click at [291, 122] on span "20243452318" at bounding box center [278, 121] width 36 height 7
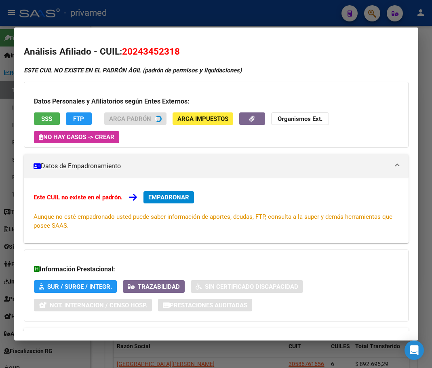
click at [47, 118] on span "SSS" at bounding box center [46, 118] width 11 height 7
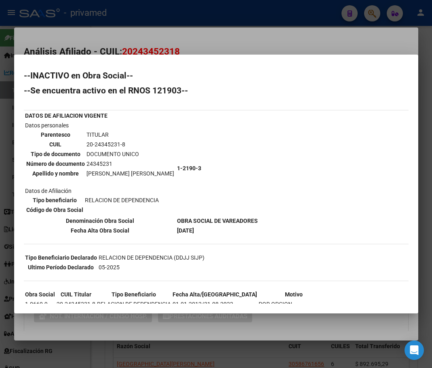
drag, startPoint x: 93, startPoint y: 143, endPoint x: 119, endPoint y: 142, distance: 26.3
click at [119, 142] on td "20-24345231-8" at bounding box center [130, 144] width 89 height 9
copy td "24345231"
click at [177, 39] on div at bounding box center [216, 184] width 432 height 368
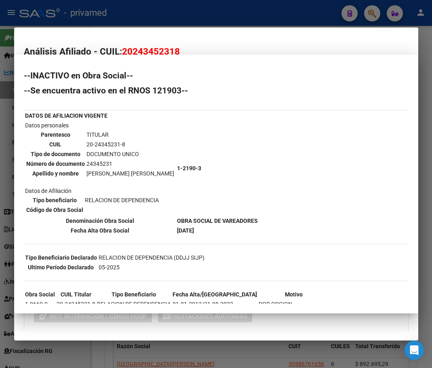
click at [171, 11] on div at bounding box center [216, 184] width 432 height 368
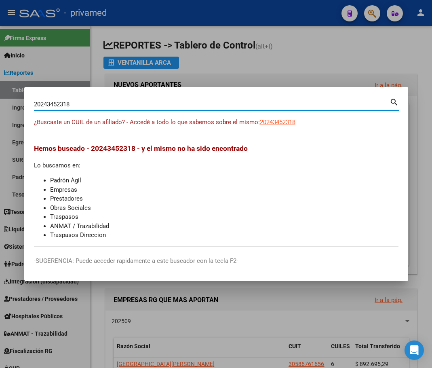
click at [78, 103] on input "20243452318" at bounding box center [212, 104] width 356 height 7
paste input "69448"
type input "20694488"
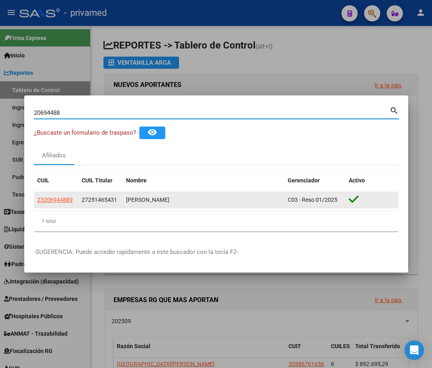
click at [63, 200] on span "23206944889" at bounding box center [55, 199] width 36 height 6
type textarea "23206944889"
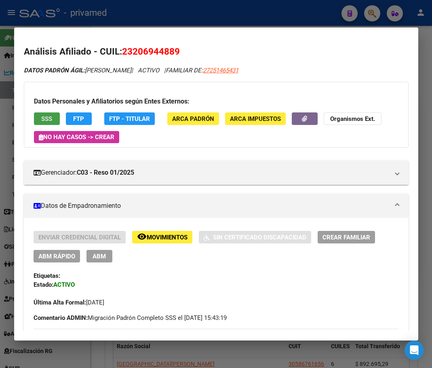
click at [51, 118] on span "SSS" at bounding box center [46, 118] width 11 height 7
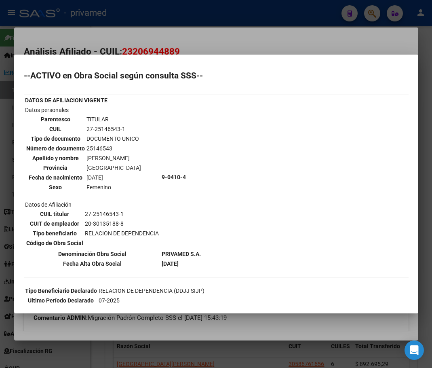
click at [238, 48] on div at bounding box center [216, 184] width 432 height 368
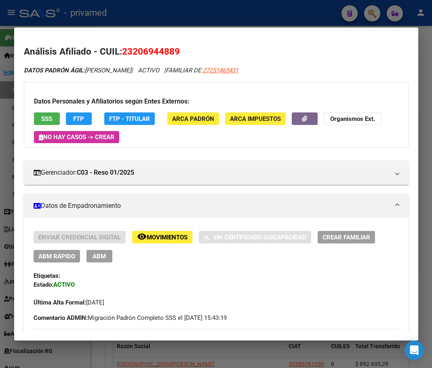
click at [234, 5] on div at bounding box center [216, 184] width 432 height 368
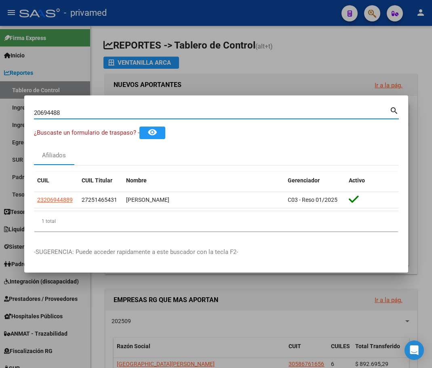
drag, startPoint x: 76, startPoint y: 114, endPoint x: 7, endPoint y: 117, distance: 69.6
click at [7, 117] on div "20694488 Buscar (apellido, dni, cuil, nro traspaso, cuit, obra social) search ¿…" at bounding box center [216, 184] width 432 height 368
paste input "FRANZON LORENA"
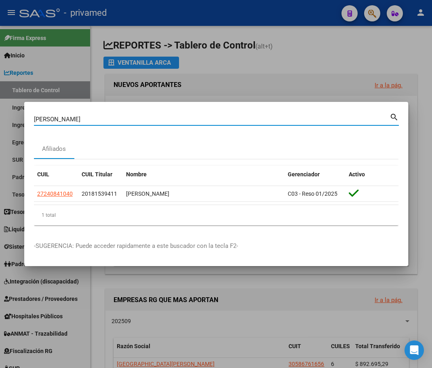
drag, startPoint x: 89, startPoint y: 116, endPoint x: 5, endPoint y: 118, distance: 84.5
click at [5, 118] on div "FRANZON LORENA Buscar (apellido, dni, cuil, nro traspaso, cuit, obra social) se…" at bounding box center [216, 184] width 432 height 368
paste input "IAS JUA"
drag, startPoint x: 80, startPoint y: 118, endPoint x: 5, endPoint y: 112, distance: 75.0
click at [5, 112] on div "FRIAS JUANA Buscar (apellido, dni, cuil, nro traspaso, cuit, obra social) searc…" at bounding box center [216, 184] width 432 height 368
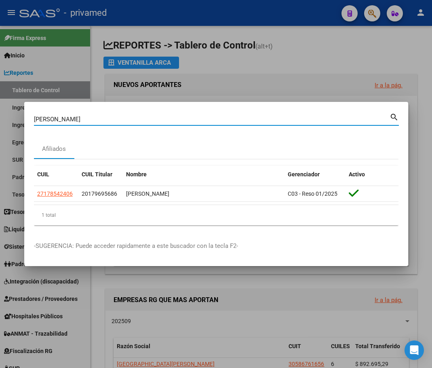
paste input "GOMEZ ANALI"
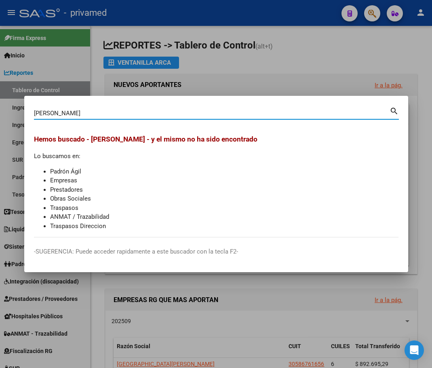
drag, startPoint x: 87, startPoint y: 110, endPoint x: 5, endPoint y: 116, distance: 81.9
click at [5, 116] on div "GOMEZ ANALIA Buscar (apellido, dni, cuil, nro traspaso, cuit, obra social) sear…" at bounding box center [216, 184] width 432 height 368
paste input "LILIAN"
drag, startPoint x: 82, startPoint y: 113, endPoint x: 5, endPoint y: 115, distance: 76.8
click at [5, 115] on div "GOMEZ LILIANA Buscar (apellido, dni, cuil, nro traspaso, cuit, obra social) sea…" at bounding box center [216, 184] width 432 height 368
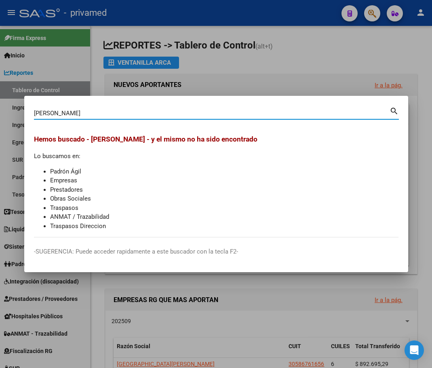
paste input "NZALEZ RICARDO"
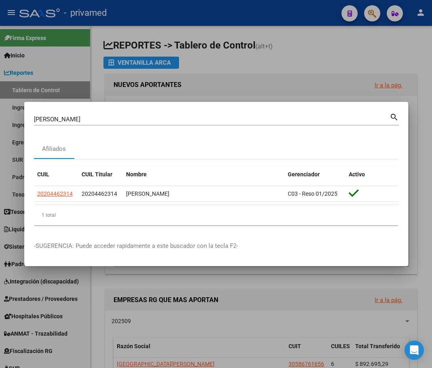
drag, startPoint x: 96, startPoint y: 118, endPoint x: 5, endPoint y: 118, distance: 91.0
click at [5, 119] on div "GONZALEZ RICARDO Buscar (apellido, dni, cuil, nro traspaso, cuit, obra social) …" at bounding box center [216, 184] width 432 height 368
paste input "SSO EDU"
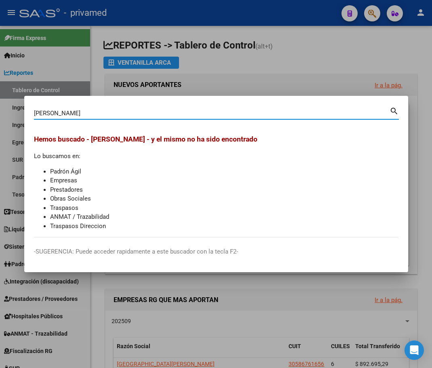
drag, startPoint x: 94, startPoint y: 112, endPoint x: 5, endPoint y: 114, distance: 89.4
click at [5, 114] on div "GOSSO EDUARDO Buscar (apellido, dni, cuil, nro traspaso, cuit, obra social) sea…" at bounding box center [216, 184] width 432 height 368
paste input "13225767"
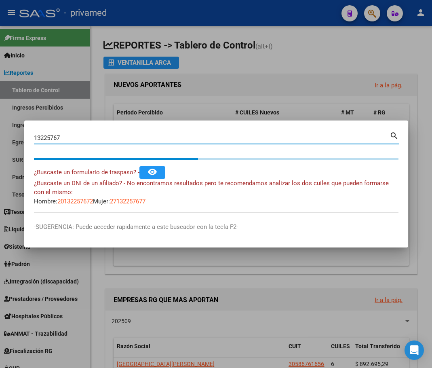
type input "13225767"
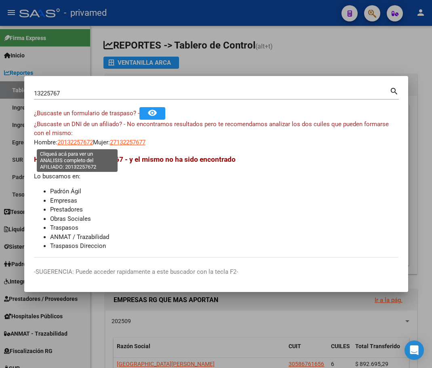
click at [75, 143] on span "20132257672" at bounding box center [75, 142] width 36 height 7
type textarea "20132257672"
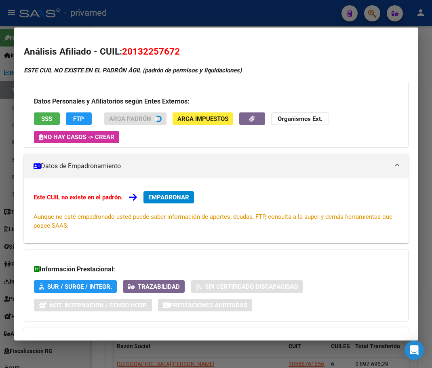
click at [49, 116] on span "SSS" at bounding box center [46, 118] width 11 height 7
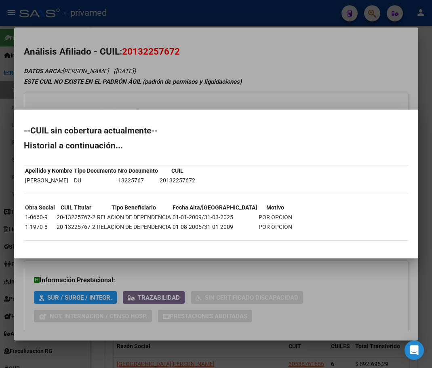
click at [261, 63] on div at bounding box center [216, 184] width 432 height 368
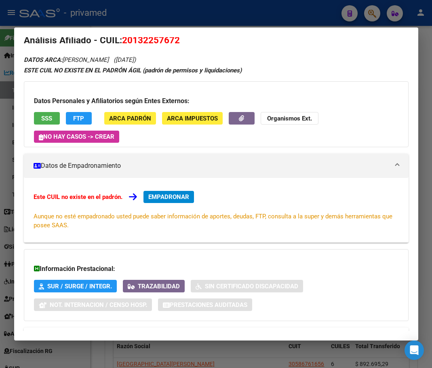
scroll to position [46, 0]
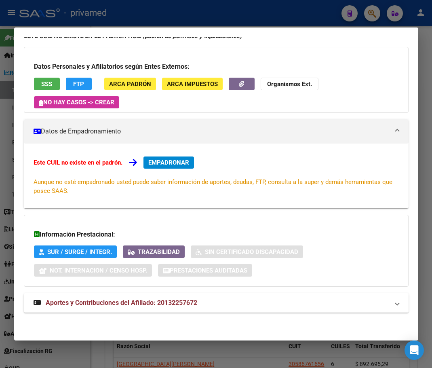
click at [81, 302] on span "Aportes y Contribuciones del Afiliado: 20132257672" at bounding box center [122, 303] width 152 height 8
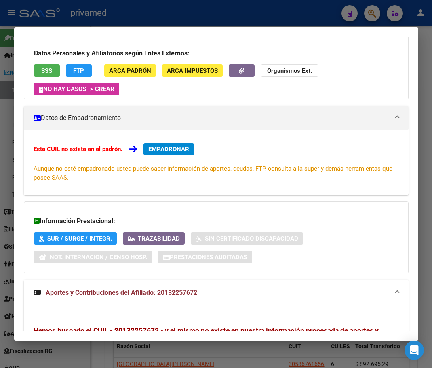
scroll to position [0, 0]
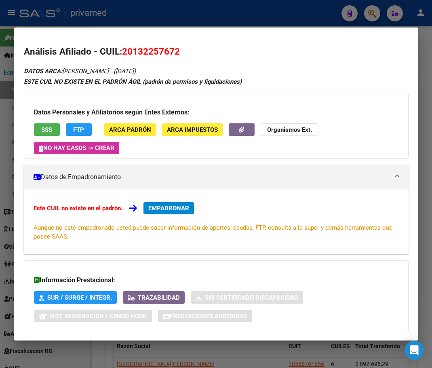
click at [197, 19] on div at bounding box center [216, 184] width 432 height 368
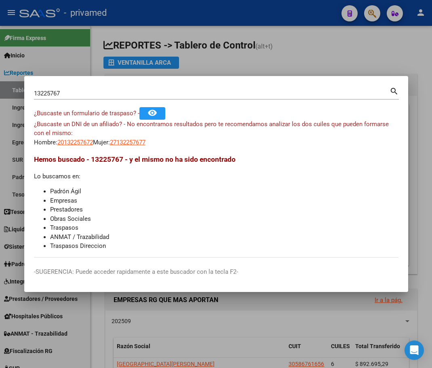
drag, startPoint x: 69, startPoint y: 97, endPoint x: 5, endPoint y: 94, distance: 63.9
click at [5, 94] on div "13225767 Buscar (apellido, dni, cuil, nro traspaso, cuit, obra social) search ¿…" at bounding box center [216, 184] width 432 height 368
click at [102, 91] on input "13225767" at bounding box center [212, 93] width 356 height 7
paste input "GIMENEZ MATIAS"
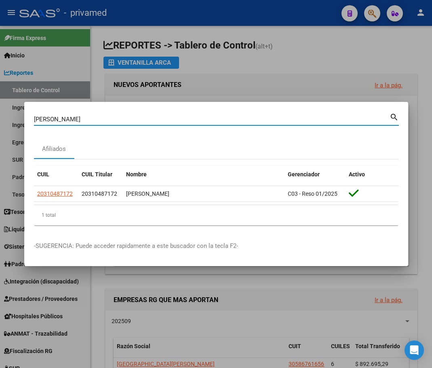
drag, startPoint x: 89, startPoint y: 117, endPoint x: 7, endPoint y: 119, distance: 81.7
click at [7, 119] on div "GIMENEZ MATIAS Buscar (apellido, dni, cuil, nro traspaso, cuit, obra social) se…" at bounding box center [216, 184] width 432 height 368
paste input "ONZALEZ CARLO"
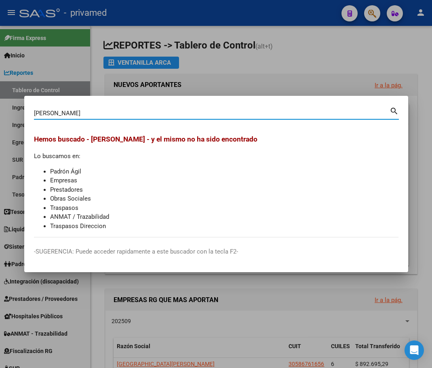
click at [92, 113] on input "GONZALEZ CARLOS" at bounding box center [212, 113] width 356 height 7
click at [92, 112] on input "GONZALEZ CARLOS" at bounding box center [212, 113] width 356 height 7
click at [91, 112] on input "GONZALEZ CARLOS" at bounding box center [212, 113] width 356 height 7
paste input "28213769"
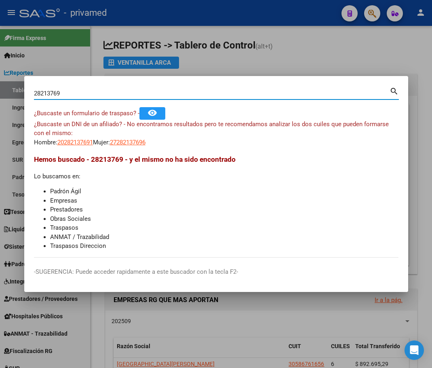
drag, startPoint x: 57, startPoint y: 93, endPoint x: 7, endPoint y: 92, distance: 50.1
click at [8, 93] on div "28213769 Buscar (apellido, dni, cuil, nro traspaso, cuit, obra social) search ¿…" at bounding box center [216, 184] width 432 height 368
paste input "GRAZIANO SILVIA"
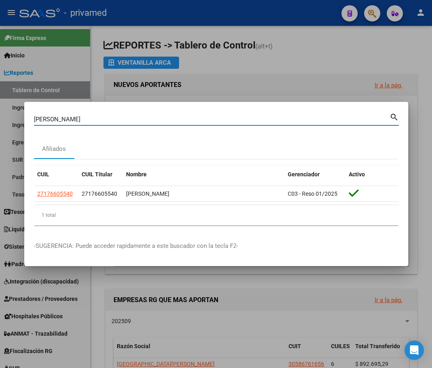
click at [5, 119] on div "GRAZIANO SILVIA Buscar (apellido, dni, cuil, nro traspaso, cuit, obra social) s…" at bounding box center [216, 184] width 432 height 368
paste input "ALINDEZ RODRIGO"
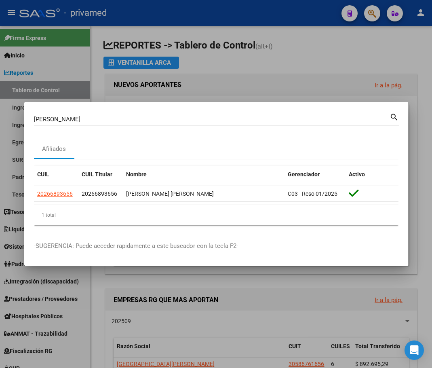
paste input "HERRERA SERGI"
drag, startPoint x: 86, startPoint y: 118, endPoint x: 11, endPoint y: 119, distance: 74.8
click at [11, 119] on div "HERRERA SERGIO Buscar (apellido, dni, cuil, nro traspaso, cuit, obra social) se…" at bounding box center [216, 184] width 432 height 368
click at [91, 119] on input "HERRERA SERGIO" at bounding box center [212, 119] width 356 height 7
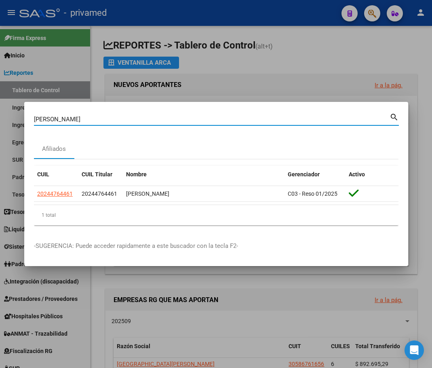
click at [91, 118] on input "HERRERA SERGIO" at bounding box center [212, 119] width 356 height 7
paste input "IDALGO DIEG"
drag, startPoint x: 58, startPoint y: 118, endPoint x: 5, endPoint y: 118, distance: 53.4
click at [5, 118] on div "HIDALGO DIEGO Buscar (apellido, dni, cuil, nro traspaso, cuit, obra social) sea…" at bounding box center [216, 184] width 432 height 368
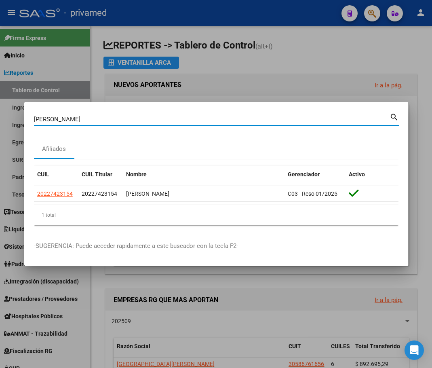
paste input "KORJ SANDRA"
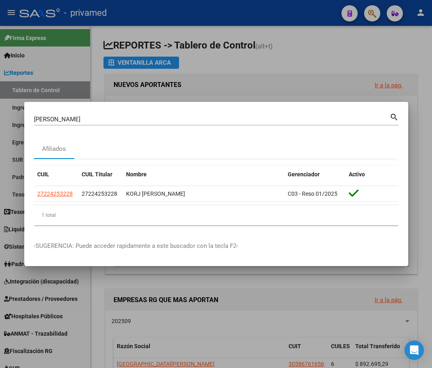
drag, startPoint x: 84, startPoint y: 115, endPoint x: 11, endPoint y: 119, distance: 72.9
click at [5, 120] on div "KORJ SANDRA Buscar (apellido, dni, cuil, nro traspaso, cuit, obra social) searc…" at bounding box center [216, 184] width 432 height 368
click at [90, 122] on input "KORJ SANDRA" at bounding box center [212, 119] width 356 height 7
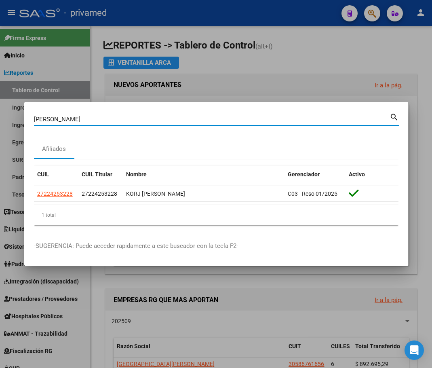
click at [90, 122] on input "KORJ SANDRA" at bounding box center [212, 119] width 356 height 7
type input "V"
paste input "LANDA LUIS"
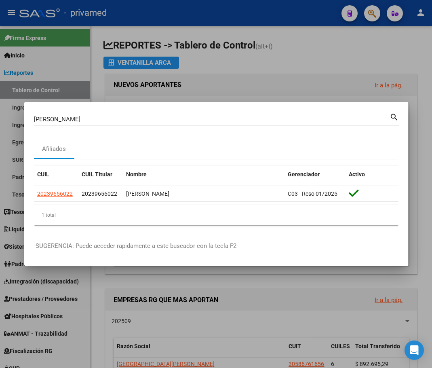
click at [83, 118] on input "LANDA LUIS" at bounding box center [212, 119] width 356 height 7
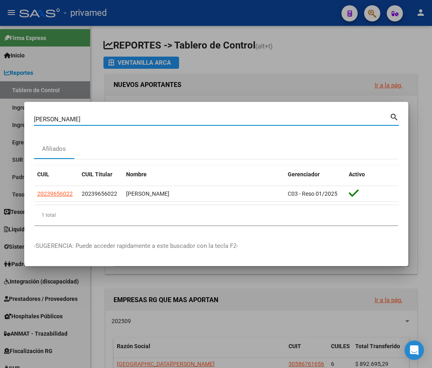
click at [83, 118] on input "LANDA LUIS" at bounding box center [212, 119] width 356 height 7
paste input "IBONATTI HECTOR"
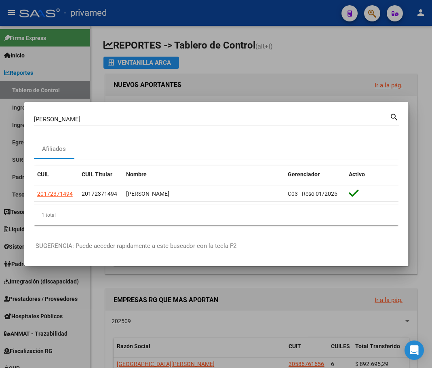
click at [95, 118] on input "LIBONATTI HECTOR" at bounding box center [212, 119] width 356 height 7
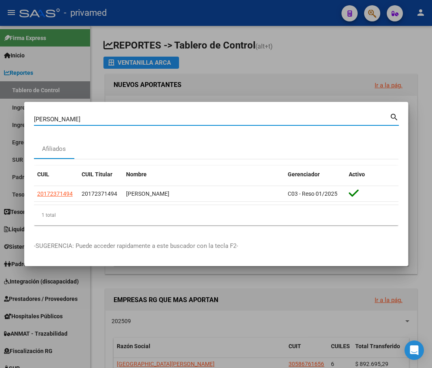
click at [95, 118] on input "LIBONATTI HECTOR" at bounding box center [212, 119] width 356 height 7
paste input "MANSILLA CLAUDIA"
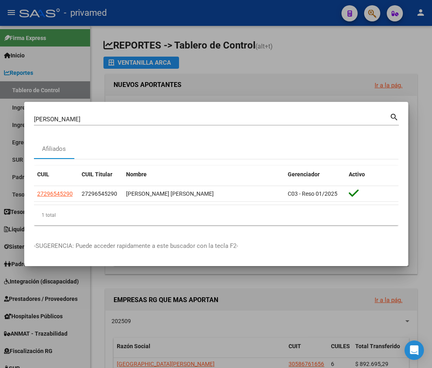
click at [100, 116] on input "MANSILLA CLAUDIA" at bounding box center [212, 119] width 356 height 7
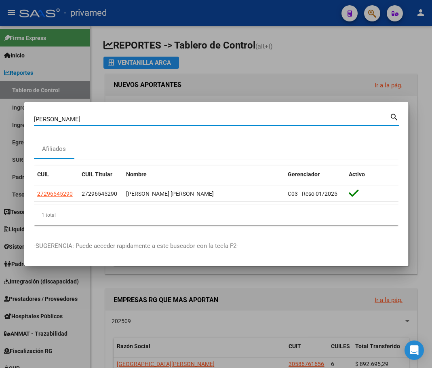
click at [100, 116] on input "MANSILLA CLAUDIA" at bounding box center [212, 119] width 356 height 7
paste input "RQUES DANIEL"
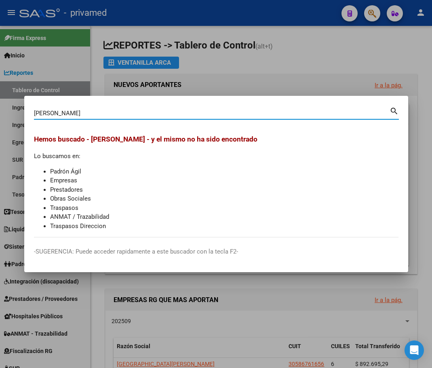
click at [91, 111] on input "MARQUES DANIEL" at bounding box center [212, 113] width 356 height 7
click at [90, 111] on input "MARQUES DANIEL" at bounding box center [212, 113] width 356 height 7
paste input "TINEZ MARIO"
click at [96, 114] on input "MARTINEZ MARIO" at bounding box center [212, 113] width 356 height 7
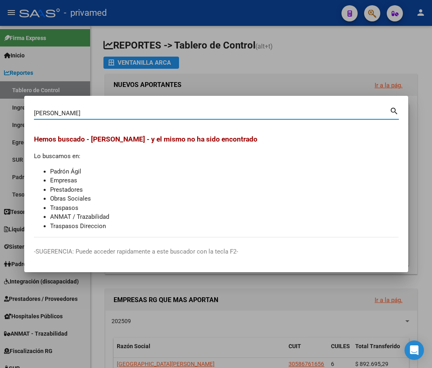
click at [94, 114] on input "MARTINEZ MARIO" at bounding box center [212, 113] width 356 height 7
click at [93, 114] on input "MARTINEZ MARIO" at bounding box center [212, 113] width 356 height 7
click at [133, 112] on input "MARTINEZ MARIO" at bounding box center [212, 113] width 356 height 7
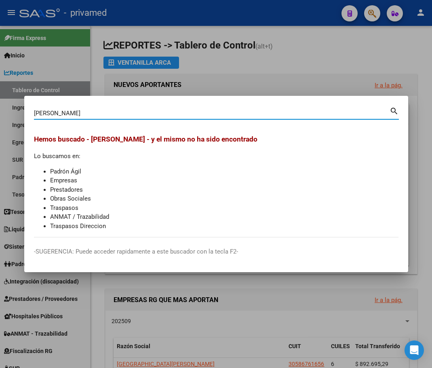
drag, startPoint x: 100, startPoint y: 113, endPoint x: 18, endPoint y: 115, distance: 82.1
click at [18, 115] on div "MARTINEZ MARIO Buscar (apellido, dni, cuil, nro traspaso, cuit, obra social) se…" at bounding box center [216, 184] width 432 height 368
type input "V"
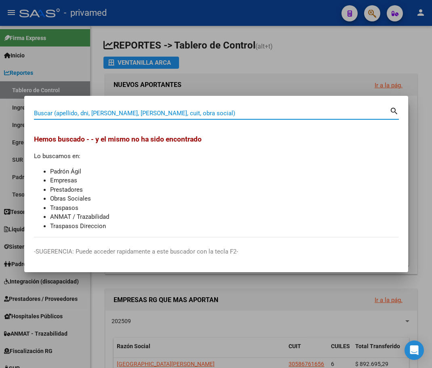
paste input "MOLINA HORACIO"
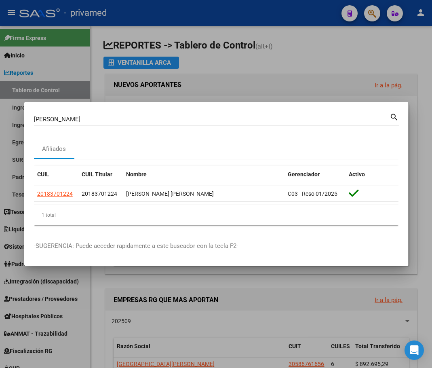
click at [5, 111] on div "MOLINA HORACIO Buscar (apellido, dni, cuil, nro traspaso, cuit, obra social) se…" at bounding box center [216, 184] width 432 height 368
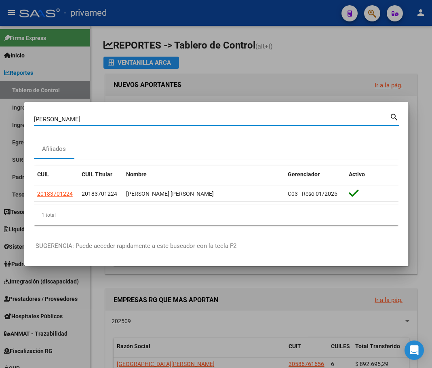
paste input "RALES GABRIELA"
drag, startPoint x: 94, startPoint y: 117, endPoint x: 5, endPoint y: 113, distance: 89.0
click at [5, 113] on div "MORALES GABRIELA Buscar (apellido, dni, cuil, nro traspaso, cuit, obra social) …" at bounding box center [216, 184] width 432 height 368
paste input "ODDONE FRANCO"
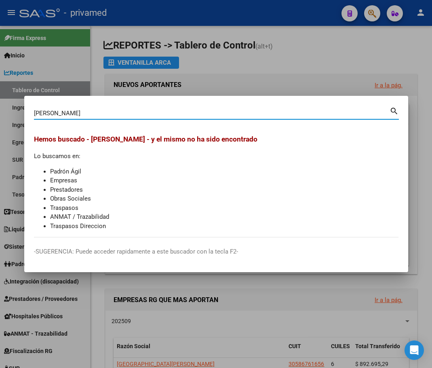
drag, startPoint x: 46, startPoint y: 118, endPoint x: 27, endPoint y: 118, distance: 19.0
click at [28, 119] on mat-dialog-content "ODDONE FRANCO Buscar (apellido, dni, cuil, nro traspaso, cuit, obra social) sea…" at bounding box center [216, 172] width 384 height 132
paste input "28812738"
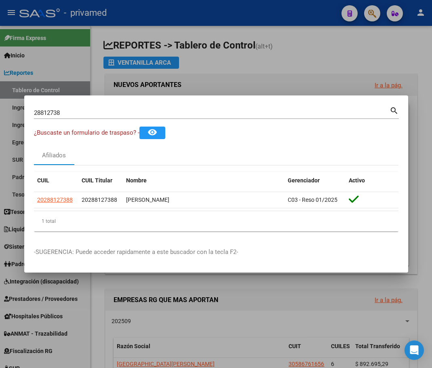
click at [63, 110] on input "28812738" at bounding box center [212, 112] width 356 height 7
paste input "OVIEDO GRACIELA"
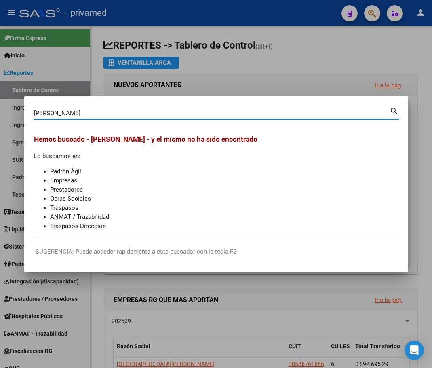
click at [70, 112] on input "OVIEDO GRACIELA" at bounding box center [212, 113] width 356 height 7
paste input "TANDA OSCAR"
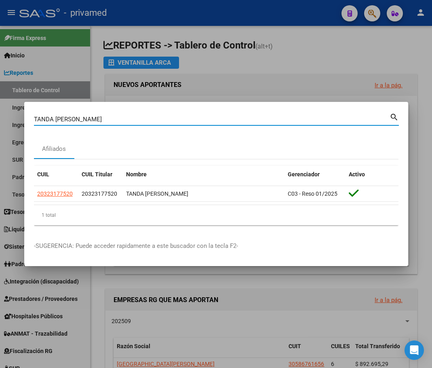
drag, startPoint x: 70, startPoint y: 118, endPoint x: 18, endPoint y: 117, distance: 51.8
click at [19, 117] on div "TANDA OSCAR Buscar (apellido, dni, cuil, nro traspaso, cuit, obra social) searc…" at bounding box center [216, 184] width 432 height 368
paste input "REBINO ALMA"
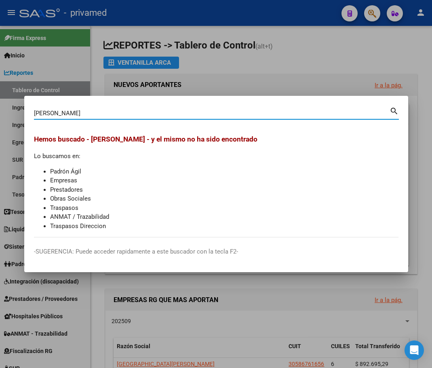
drag, startPoint x: 63, startPoint y: 112, endPoint x: 17, endPoint y: 111, distance: 46.9
click at [17, 111] on div "TREBINO ALMA Buscar (apellido, dni, cuil, nro traspaso, cuit, obra social) sear…" at bounding box center [216, 184] width 432 height 368
paste input "53882279"
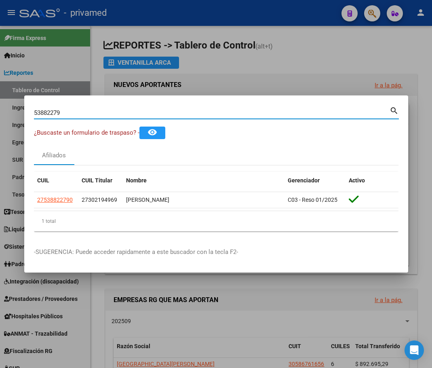
click at [75, 112] on input "53882279" at bounding box center [212, 112] width 356 height 7
paste input "TURRI ELIZABETH"
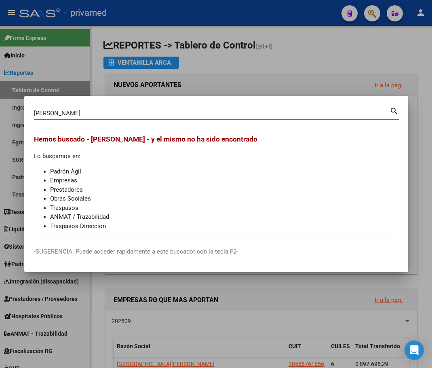
click at [89, 112] on input "TURRI ELIZABETH" at bounding box center [212, 113] width 356 height 7
paste input "RIPALDI LUIS"
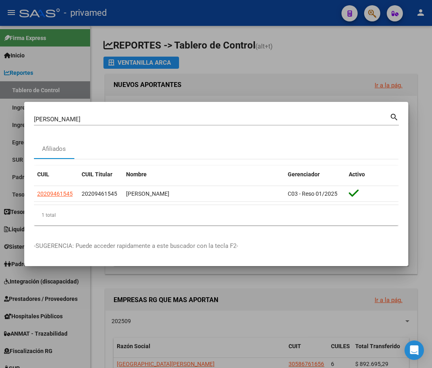
click at [91, 120] on input "TRIPALDI LUIS" at bounding box center [212, 119] width 356 height 7
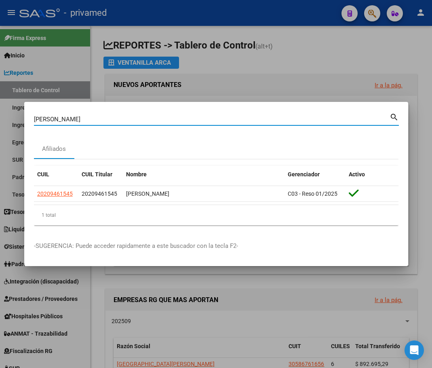
click at [91, 119] on input "TRIPALDI LUIS" at bounding box center [212, 119] width 356 height 7
paste input "OLOZA NESTOR"
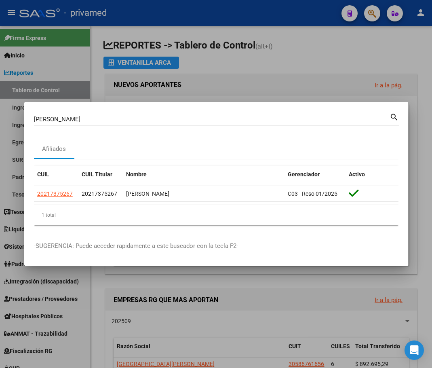
drag, startPoint x: 92, startPoint y: 117, endPoint x: 5, endPoint y: 114, distance: 87.0
click at [5, 116] on div "TOLOZA NESTOR Buscar (apellido, dni, cuil, nro traspaso, cuit, obra social) sea…" at bounding box center [216, 184] width 432 height 368
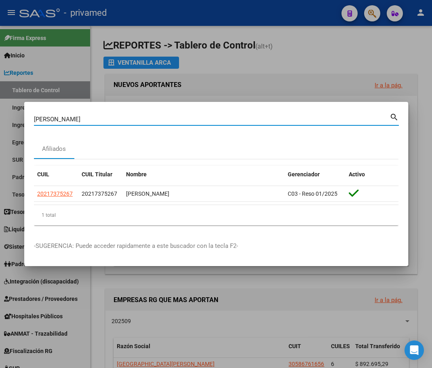
paste input "ADEO SERGIO"
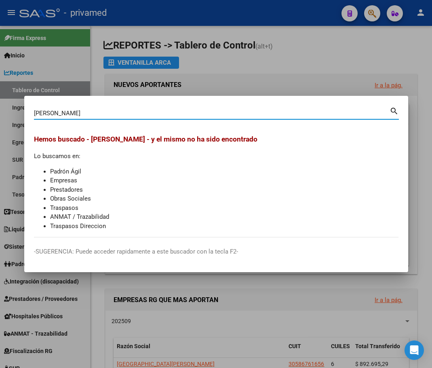
drag, startPoint x: 81, startPoint y: 111, endPoint x: 5, endPoint y: 110, distance: 76.4
click at [5, 110] on div "TADEO SERGIO Buscar (apellido, dni, cuil, nro traspaso, cuit, obra social) sear…" at bounding box center [216, 184] width 432 height 368
paste input "17834128"
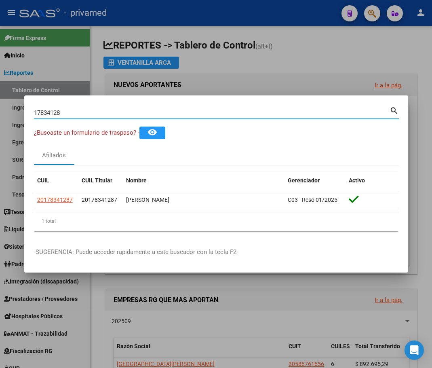
drag, startPoint x: 71, startPoint y: 111, endPoint x: 5, endPoint y: 108, distance: 66.0
click at [6, 108] on div "17834128 Buscar (apellido, dni, cuil, nro traspaso, cuit, obra social) search ¿…" at bounding box center [216, 184] width 432 height 368
paste input "VILASES BRUNO"
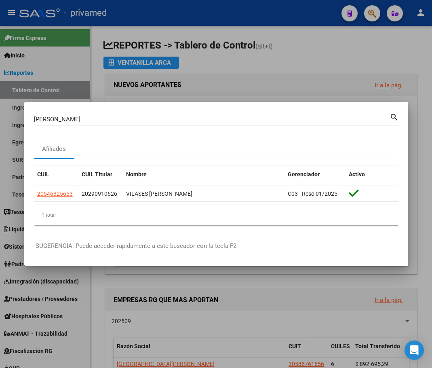
click at [101, 121] on input "VILASES BRUNO" at bounding box center [212, 119] width 356 height 7
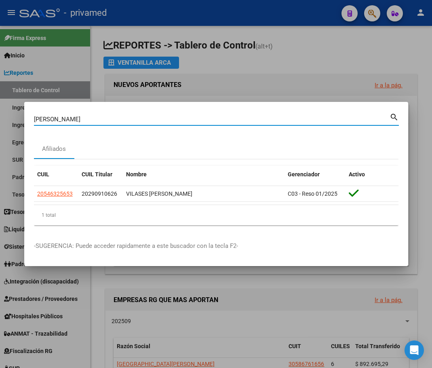
click at [100, 121] on input "VILASES BRUNO" at bounding box center [212, 119] width 356 height 7
click at [99, 121] on input "VILASES BRUNO" at bounding box center [212, 119] width 356 height 7
paste input "VILLALBA MARCELO"
drag, startPoint x: 135, startPoint y: 119, endPoint x: 5, endPoint y: 134, distance: 130.6
click at [5, 134] on div "VILASES BRUNOVILLALBA MARCELO Buscar (apellido, dni, cuil, nro traspaso, cuit, …" at bounding box center [216, 184] width 432 height 368
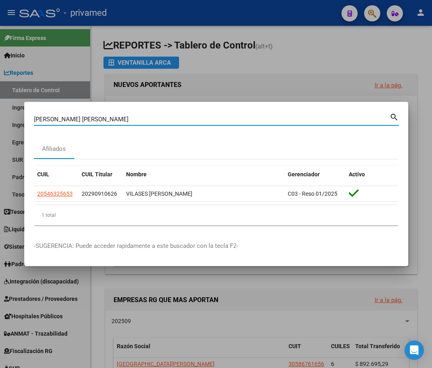
paste input
drag, startPoint x: 74, startPoint y: 121, endPoint x: 5, endPoint y: 129, distance: 70.0
click at [5, 129] on div "VILLALBA MARCELO Buscar (apellido, dni, cuil, nro traspaso, cuit, obra social) …" at bounding box center [216, 184] width 432 height 368
paste input "FELICIOTTI LUZ"
click at [5, 117] on div "FELICIOTTI LUZ Buscar (apellido, dni, cuil, nro traspaso, cuit, obra social) se…" at bounding box center [216, 184] width 432 height 368
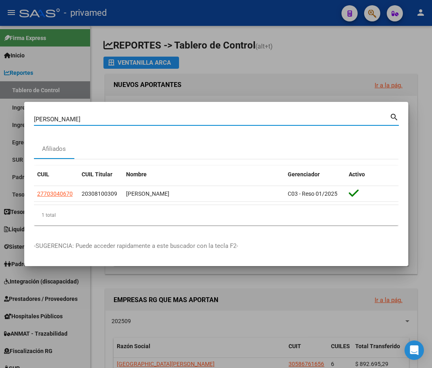
paste input "SOTO ALEJO"
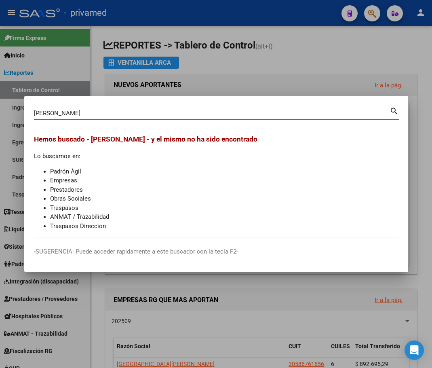
click at [79, 110] on input "SOTO ALEJO" at bounding box center [212, 113] width 356 height 7
click at [78, 110] on input "SOTO ALEJO" at bounding box center [212, 113] width 356 height 7
paste input "20462671386"
type input "20462671386"
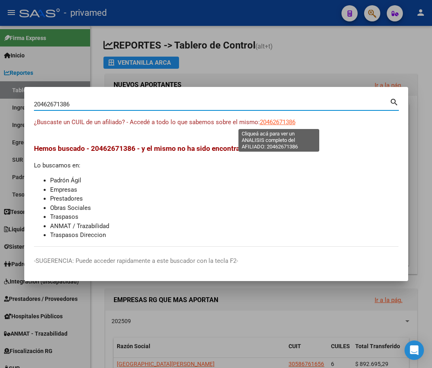
click at [269, 124] on span "20462671386" at bounding box center [278, 121] width 36 height 7
type textarea "20462671386"
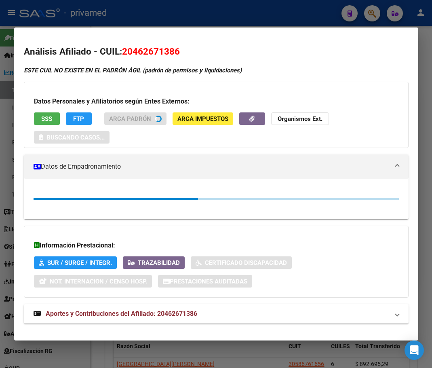
click at [51, 116] on span "SSS" at bounding box center [46, 118] width 11 height 7
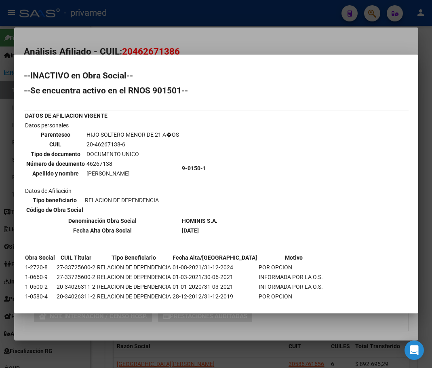
click at [110, 38] on div at bounding box center [216, 184] width 432 height 368
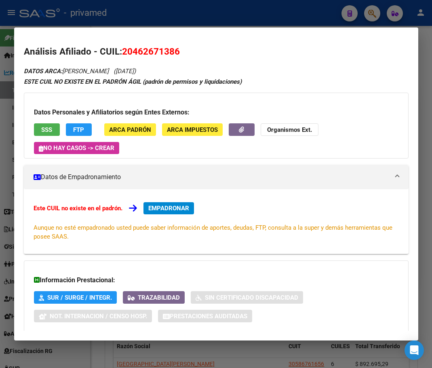
click at [125, 21] on div at bounding box center [216, 184] width 432 height 368
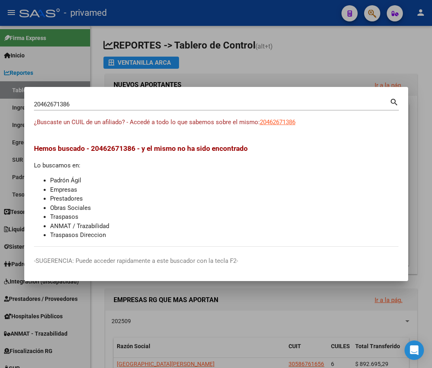
click at [84, 106] on input "20462671386" at bounding box center [212, 104] width 356 height 7
paste input "7035994"
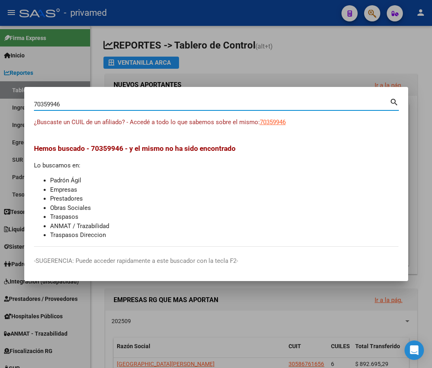
type input "70359946"
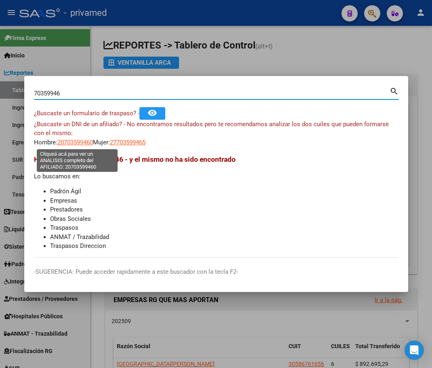
click at [80, 144] on span "20703599460" at bounding box center [75, 142] width 36 height 7
type textarea "20703599460"
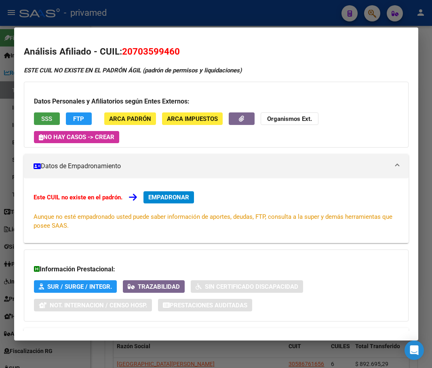
click at [49, 121] on span "SSS" at bounding box center [46, 118] width 11 height 7
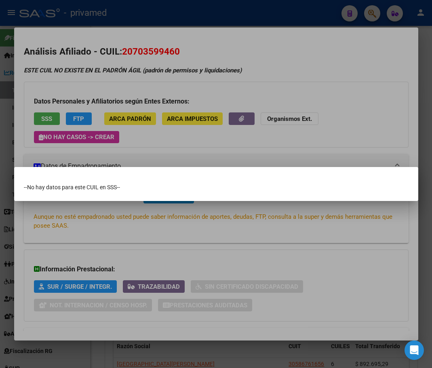
click at [133, 31] on div at bounding box center [216, 184] width 432 height 368
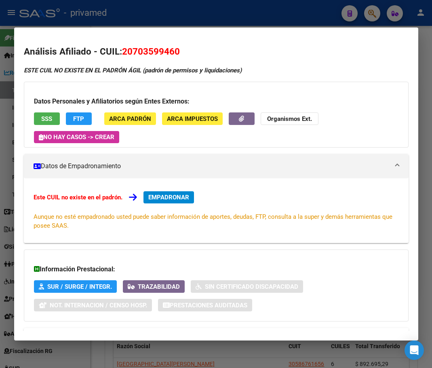
click at [139, 15] on div at bounding box center [216, 184] width 432 height 368
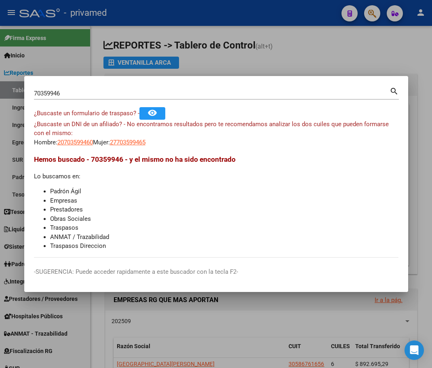
click at [17, 97] on div "70359946 Buscar (apellido, dni, cuil, nro traspaso, cuit, obra social) search ¿…" at bounding box center [216, 184] width 432 height 368
click at [70, 93] on input "70359946" at bounding box center [212, 93] width 356 height 7
paste input "LOPEZ MATEO"
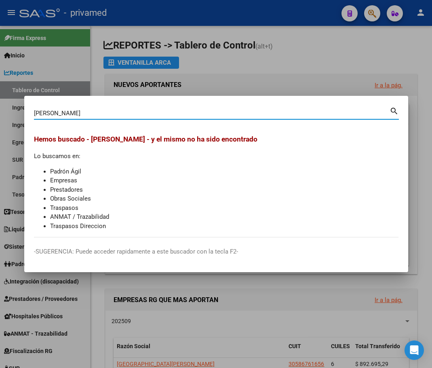
click at [70, 112] on input "LOPEZ MATEO" at bounding box center [212, 113] width 356 height 7
click at [69, 112] on input "LOPEZ MATEO" at bounding box center [212, 113] width 356 height 7
paste input "58362129"
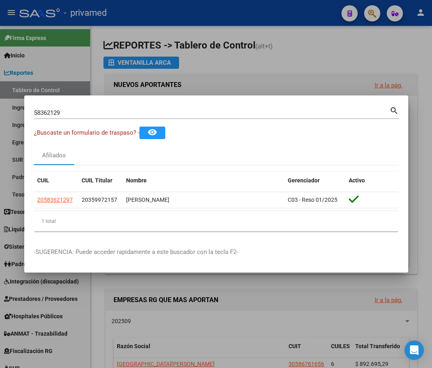
click at [88, 110] on input "58362129" at bounding box center [212, 112] width 356 height 7
click at [87, 110] on input "58362129" at bounding box center [212, 112] width 356 height 7
paste input "ZERDA NAHIARA"
type input "ZERDA NAHIARA"
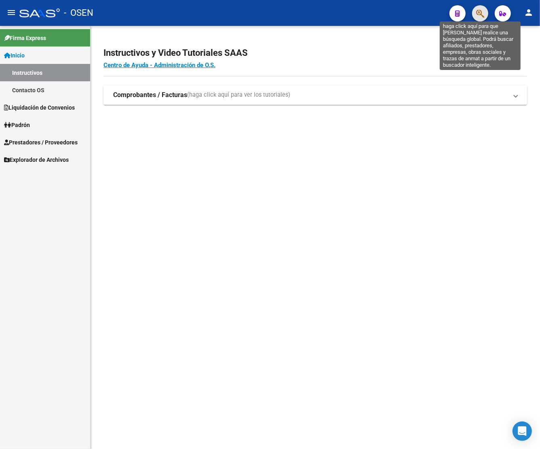
click at [482, 13] on icon "button" at bounding box center [480, 13] width 8 height 9
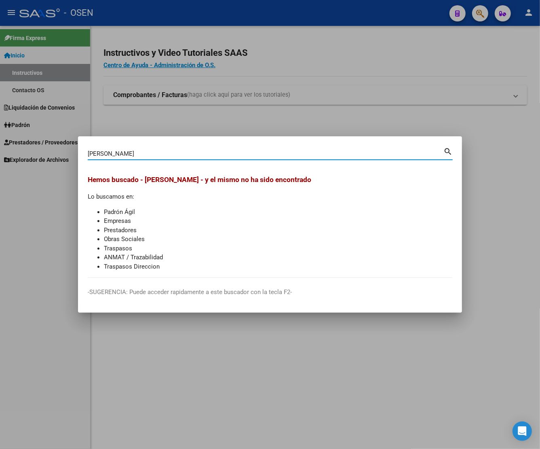
click at [130, 150] on input "[PERSON_NAME]" at bounding box center [266, 153] width 356 height 7
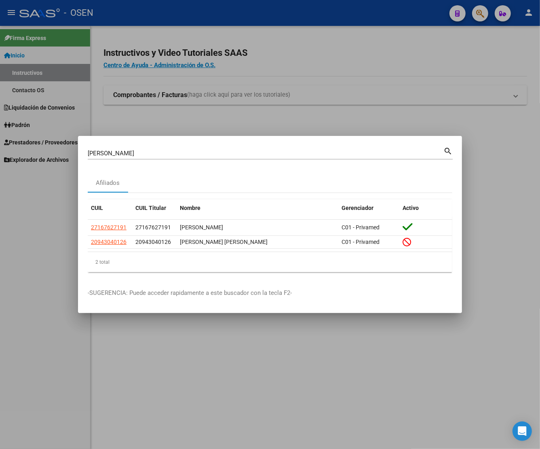
click at [112, 154] on input "[PERSON_NAME]" at bounding box center [266, 153] width 356 height 7
paste input "MACIEL JOSE ALBERTO"
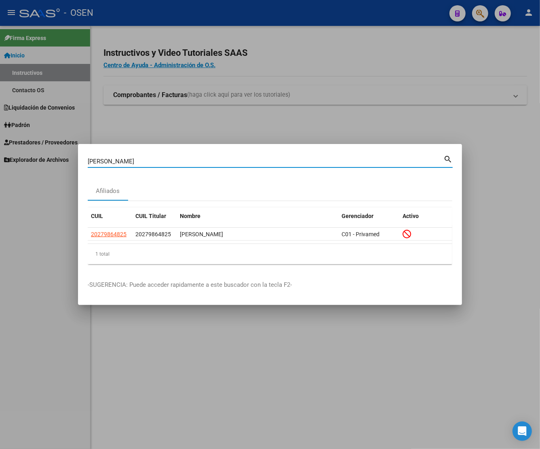
click at [197, 161] on input "MACIEL JOSE ALBERTO" at bounding box center [266, 161] width 356 height 7
click at [196, 160] on input "MACIEL JOSE ALBERTO" at bounding box center [266, 161] width 356 height 7
click at [196, 166] on div "MACIEL JOSE ALBERTO Buscar (apellido, dni, cuil, nro traspaso, cuit, obra socia…" at bounding box center [266, 161] width 356 height 12
click at [196, 167] on div "MACIEL JOSE ALBERTO Buscar (apellido, dni, cuil, nro traspaso, cuit, obra socia…" at bounding box center [266, 161] width 356 height 12
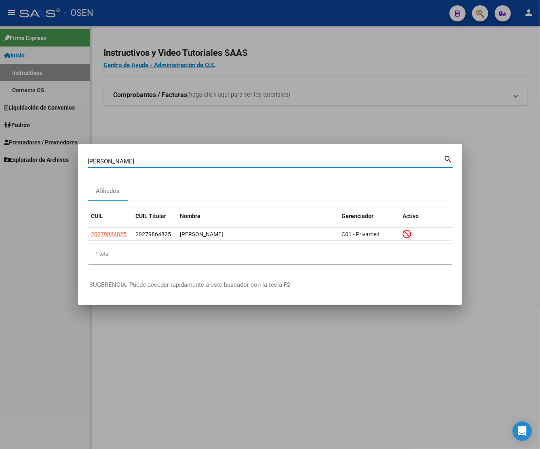
click at [176, 162] on input "MACIEL JOSE ALBERTO" at bounding box center [266, 161] width 356 height 7
paste input "CENTURION MIGUEL ANGEL"
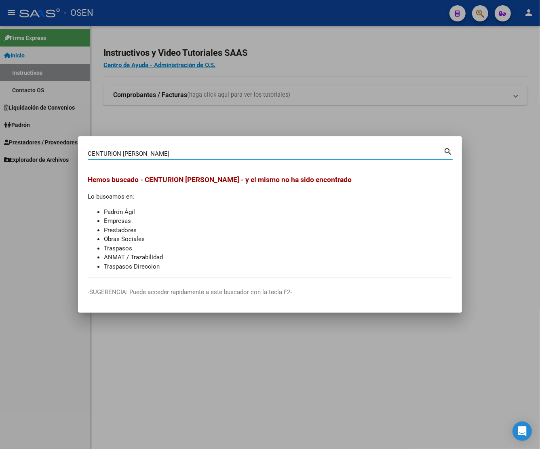
drag, startPoint x: 122, startPoint y: 151, endPoint x: 196, endPoint y: 160, distance: 74.9
click at [196, 160] on div "CENTURION MIGUEL ANGEL Buscar (apellido, dni, cuil, nro traspaso, cuit, obra so…" at bounding box center [266, 154] width 356 height 12
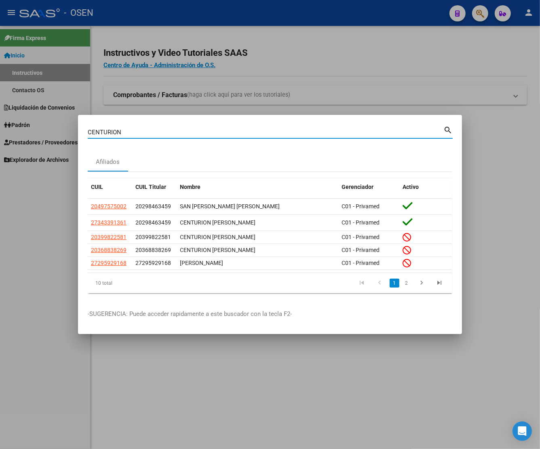
click at [135, 132] on input "CENTURION" at bounding box center [266, 132] width 356 height 7
paste input "94748377"
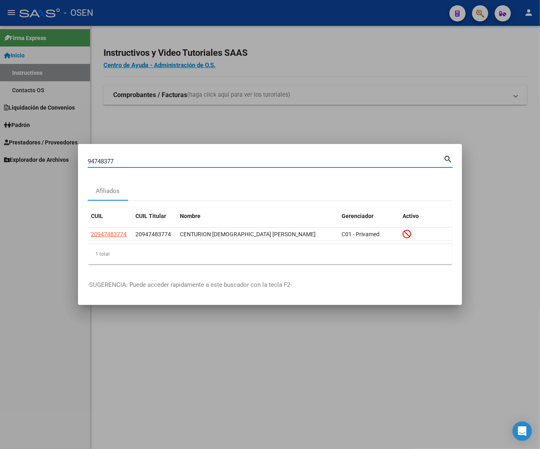
click at [121, 158] on input "94748377" at bounding box center [266, 161] width 356 height 7
click at [120, 158] on input "94748377" at bounding box center [266, 161] width 356 height 7
paste input "JULIO"
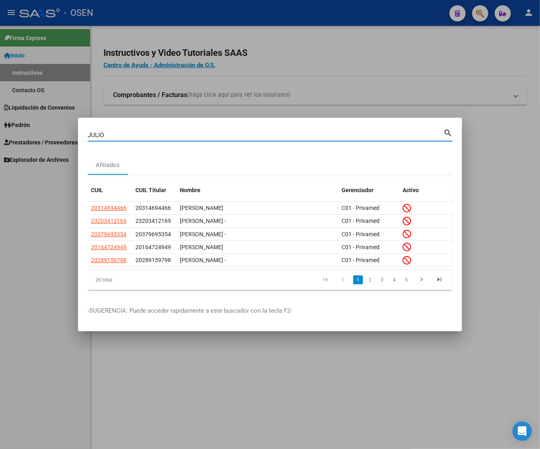
click at [121, 137] on input "JULIO" at bounding box center [266, 134] width 356 height 7
paste input "ARGIRO"
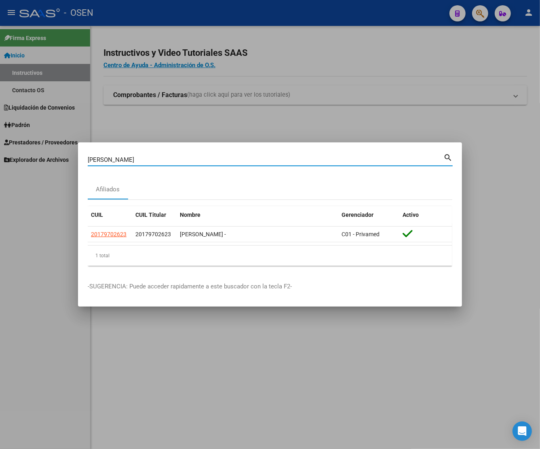
click at [141, 158] on input "ARGIRO JULIO" at bounding box center [266, 159] width 356 height 7
paste input "BALICH OSVALD"
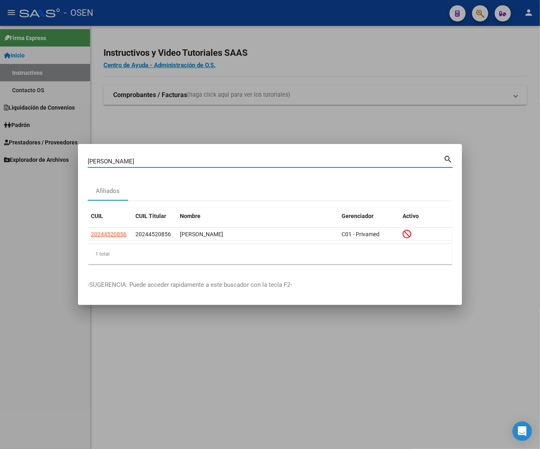
click at [147, 158] on input "BALICH OSVALDO" at bounding box center [266, 161] width 356 height 7
click at [146, 158] on input "BALICH OSVALDO" at bounding box center [266, 161] width 356 height 7
paste input "DEL VALLE ALICIA"
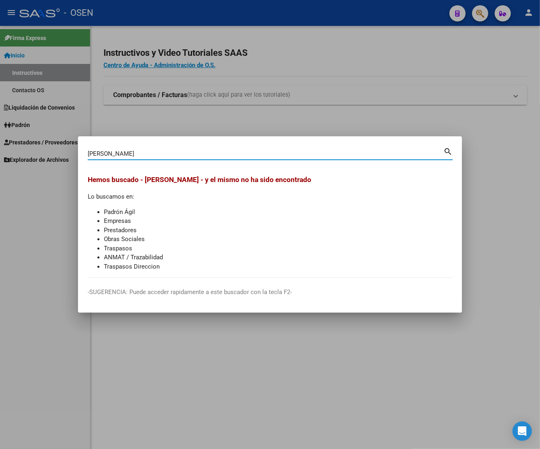
click at [115, 150] on input "DEL VALLE ALICIA" at bounding box center [266, 153] width 356 height 7
paste input "29553726"
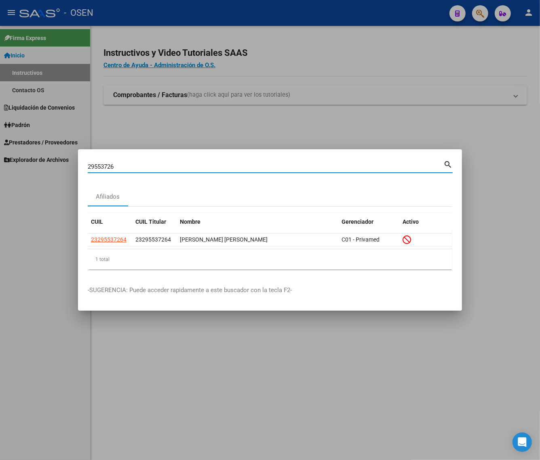
drag, startPoint x: 118, startPoint y: 166, endPoint x: 75, endPoint y: 167, distance: 42.9
click at [75, 167] on div "29553726 Buscar (apellido, dni, cuil, nro traspaso, cuit, obra social) search A…" at bounding box center [270, 230] width 540 height 460
paste input "FERNANDEZ CRISTIAN"
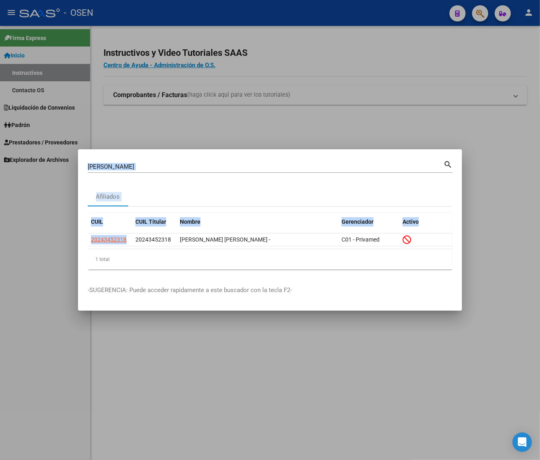
drag, startPoint x: 128, startPoint y: 241, endPoint x: 61, endPoint y: 237, distance: 66.8
click at [61, 237] on div "FERNANDEZ CRISTIAN Buscar (apellido, dni, cuil, nro traspaso, cuit, obra social…" at bounding box center [270, 230] width 540 height 460
click at [125, 251] on div "1 total" at bounding box center [270, 259] width 365 height 20
drag, startPoint x: 128, startPoint y: 241, endPoint x: 71, endPoint y: 239, distance: 56.6
click at [71, 239] on div "FERNANDEZ CRISTIAN Buscar (apellido, dni, cuil, nro traspaso, cuit, obra social…" at bounding box center [270, 230] width 540 height 460
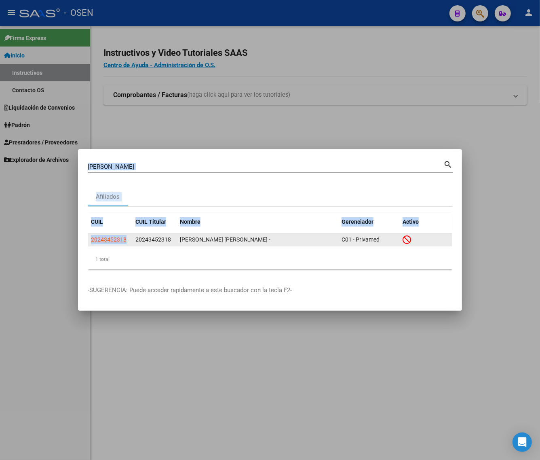
click at [124, 243] on app-link-go-to "20243452318" at bounding box center [109, 239] width 36 height 9
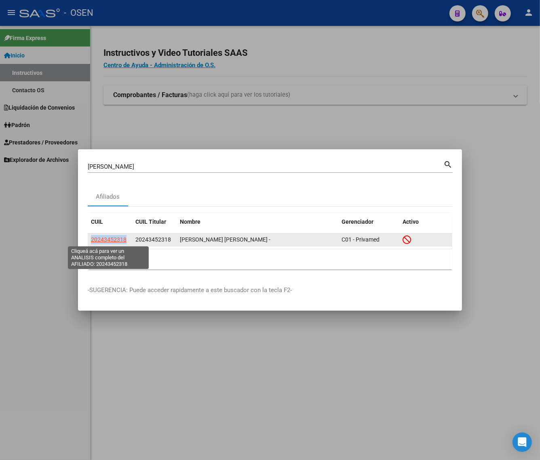
drag, startPoint x: 127, startPoint y: 239, endPoint x: 91, endPoint y: 239, distance: 35.2
click at [91, 239] on div "20243452318" at bounding box center [110, 239] width 38 height 9
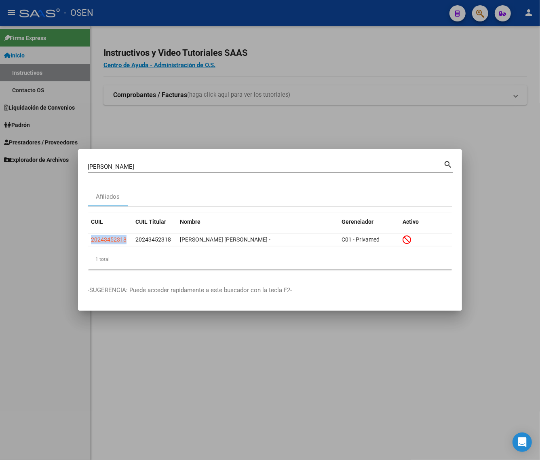
copy span "20243452318"
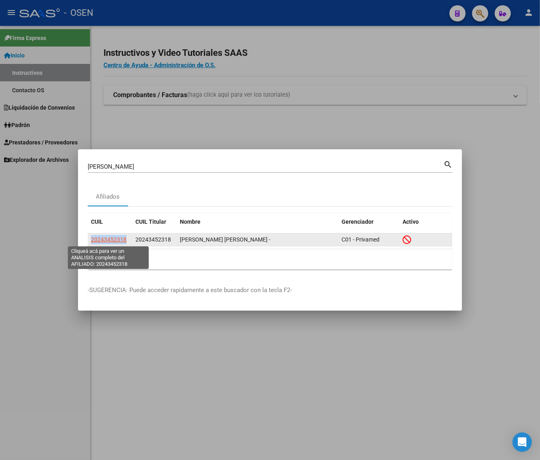
click at [112, 241] on span "20243452318" at bounding box center [109, 239] width 36 height 6
copy span "20243452318"
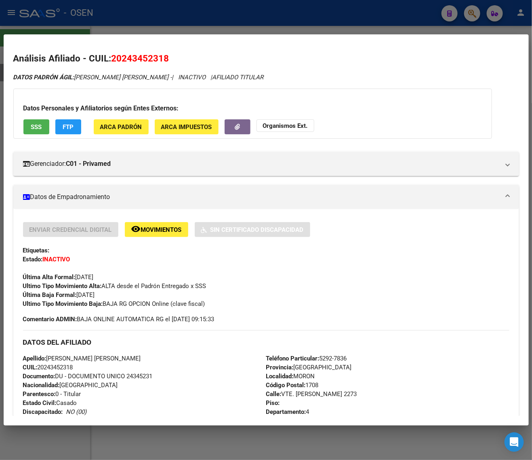
click at [205, 30] on div at bounding box center [266, 230] width 532 height 460
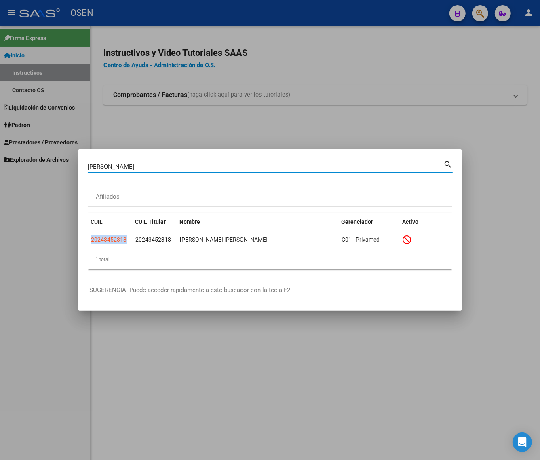
drag, startPoint x: 122, startPoint y: 167, endPoint x: 44, endPoint y: 161, distance: 79.0
click at [44, 162] on div "FERNANDEZ CRISTIAN Buscar (apellido, dni, cuil, nro traspaso, cuit, obra social…" at bounding box center [270, 230] width 540 height 460
paste input "13225767"
type input "13225767"
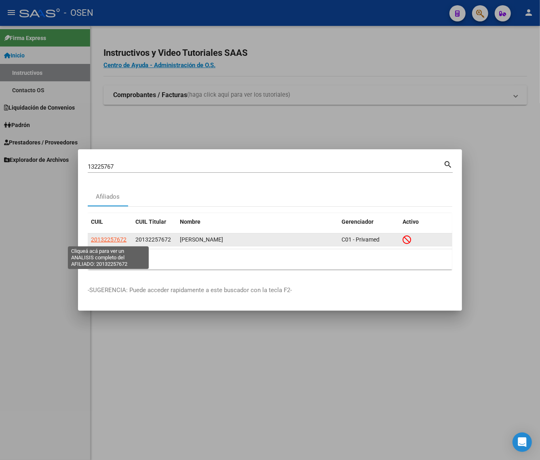
click at [102, 241] on span "20132257672" at bounding box center [109, 239] width 36 height 6
type textarea "20132257672"
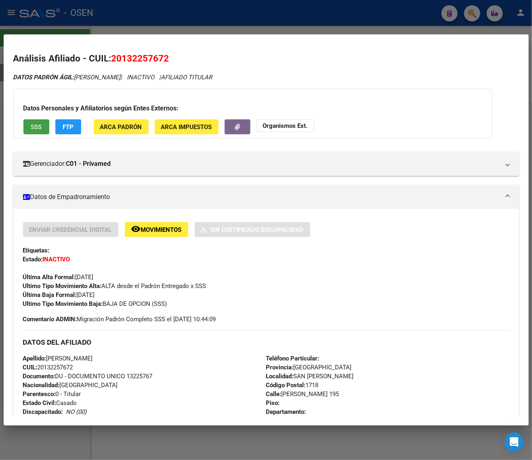
click at [33, 125] on span "SSS" at bounding box center [36, 126] width 11 height 7
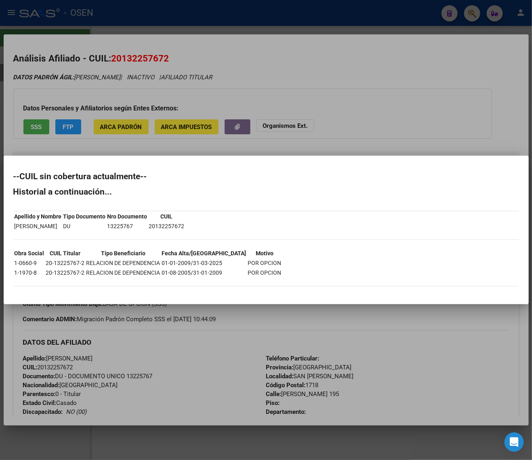
drag, startPoint x: 170, startPoint y: 227, endPoint x: 211, endPoint y: 227, distance: 40.8
click at [211, 227] on div "--CUIL sin cobertura actualmente-- Historial a continuación... Apellido y Nombr…" at bounding box center [266, 233] width 506 height 122
copy tbody "Apellido y Nombre Tipo Documento Nro Documento CUIL GOSSO EDUARDO ALBERTO DU 13…"
click at [242, 95] on div at bounding box center [266, 230] width 532 height 460
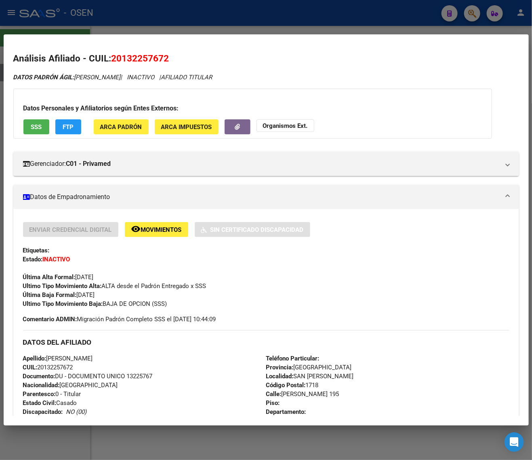
click at [226, 19] on div at bounding box center [266, 230] width 532 height 460
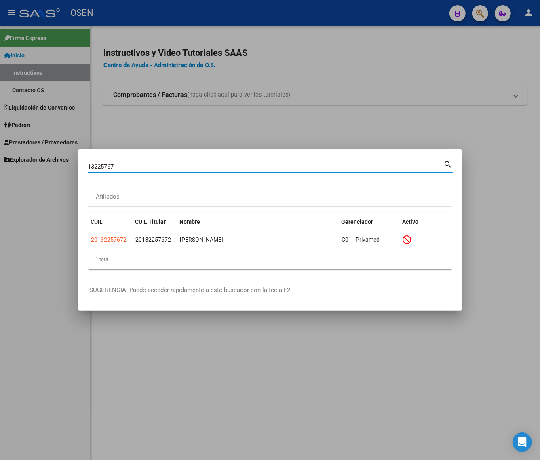
drag, startPoint x: 83, startPoint y: 166, endPoint x: 59, endPoint y: 163, distance: 23.7
click at [61, 165] on div "13225767 Buscar (apellido, dni, cuil, nro traspaso, cuit, obra social) search A…" at bounding box center [270, 230] width 540 height 460
paste input "GONZALEZ CARLOS"
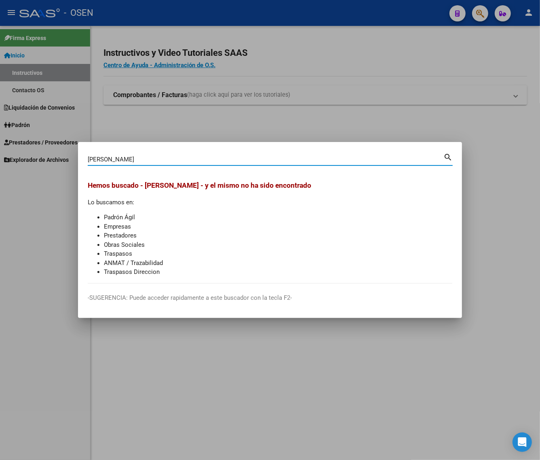
drag, startPoint x: 137, startPoint y: 161, endPoint x: 13, endPoint y: 161, distance: 123.7
click at [13, 161] on div "GONZALEZ CARLOS Buscar (apellido, dni, cuil, nro traspaso, cuit, obra social) s…" at bounding box center [270, 230] width 540 height 460
paste input "28213769"
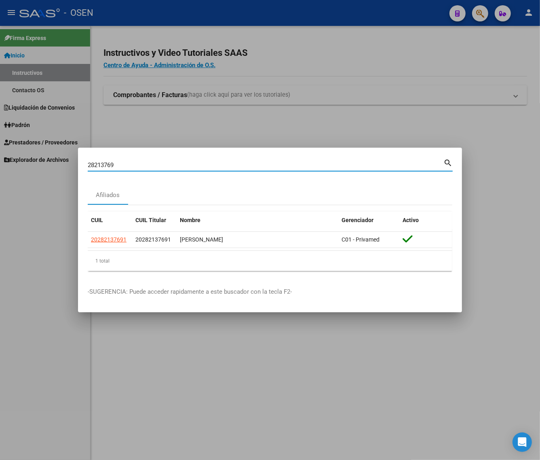
drag, startPoint x: 125, startPoint y: 164, endPoint x: 65, endPoint y: 164, distance: 60.6
click at [65, 164] on div "28213769 Buscar (apellido, dni, cuil, nro traspaso, cuit, obra social) search A…" at bounding box center [270, 230] width 540 height 460
paste input "GRAZIANO SILVIA"
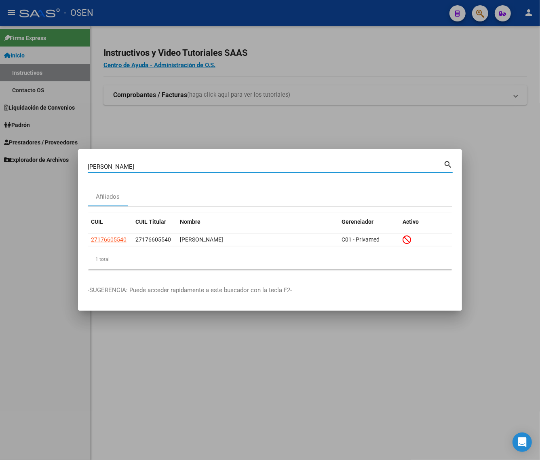
click at [147, 166] on input "GRAZIANO SILVIA" at bounding box center [266, 166] width 356 height 7
click at [146, 167] on input "GRAZIANO SILVIA" at bounding box center [266, 166] width 356 height 7
paste input "MARQUES DANIEL"
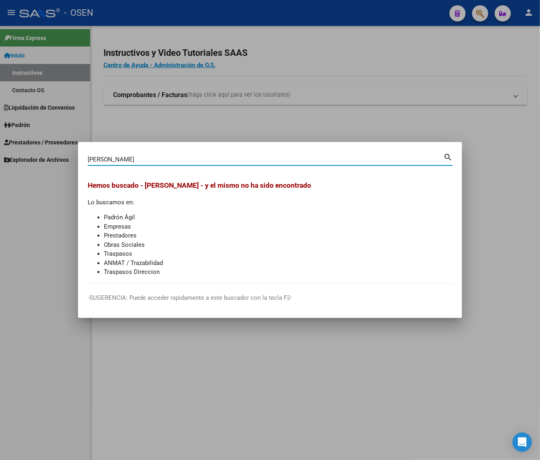
drag, startPoint x: 146, startPoint y: 157, endPoint x: 31, endPoint y: 156, distance: 114.4
click at [31, 156] on div "MARQUES DANIEL Buscar (apellido, dni, cuil, nro traspaso, cuit, obra social) se…" at bounding box center [270, 230] width 540 height 460
paste input "ODDONE FRANCO"
click at [131, 156] on input "ODDONE FRANCO" at bounding box center [266, 159] width 356 height 7
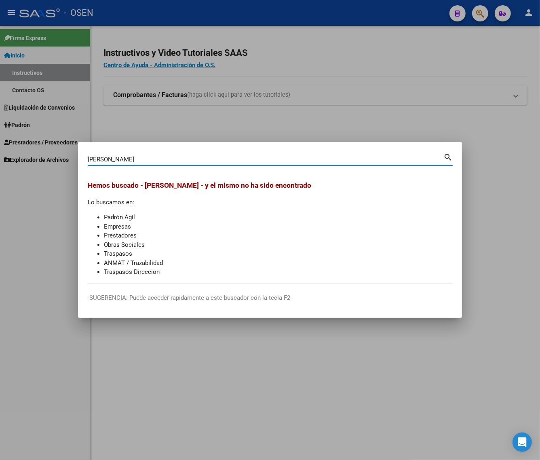
click at [131, 156] on input "ODDONE FRANCO" at bounding box center [266, 159] width 356 height 7
paste input "28812738"
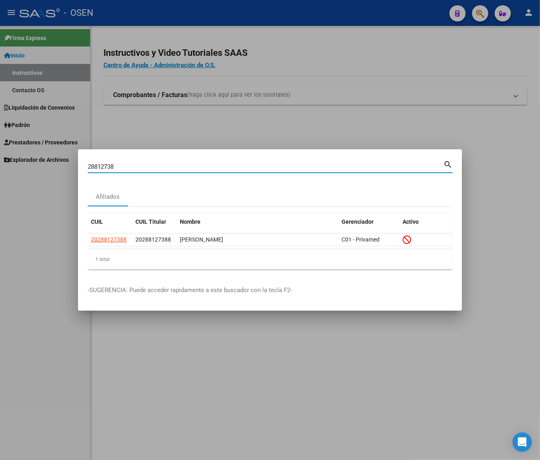
drag, startPoint x: 122, startPoint y: 165, endPoint x: 59, endPoint y: 165, distance: 62.3
click at [59, 165] on div "28812738 Buscar (apellido, dni, cuil, nro traspaso, cuit, obra social) search A…" at bounding box center [270, 230] width 540 height 460
paste input "25299345"
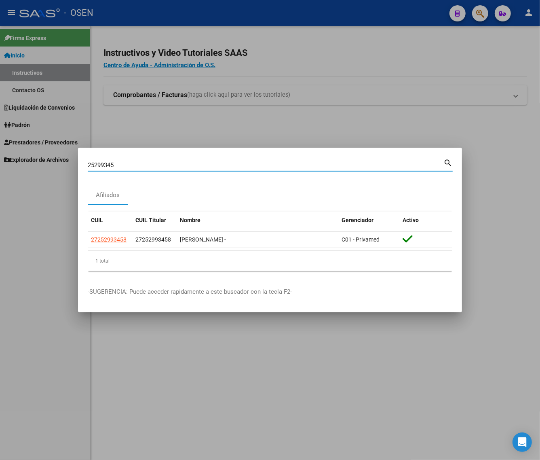
click at [127, 165] on input "25299345" at bounding box center [266, 164] width 356 height 7
paste input "TANDA OSCAR"
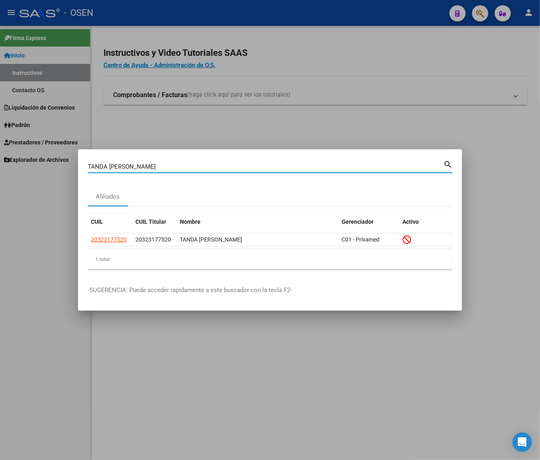
drag, startPoint x: 87, startPoint y: 167, endPoint x: 60, endPoint y: 167, distance: 27.1
click at [60, 167] on div "TANDA OSCAR Buscar (apellido, dni, cuil, nro traspaso, cuit, obra social) searc…" at bounding box center [270, 230] width 540 height 460
paste input "REBINO ALMA"
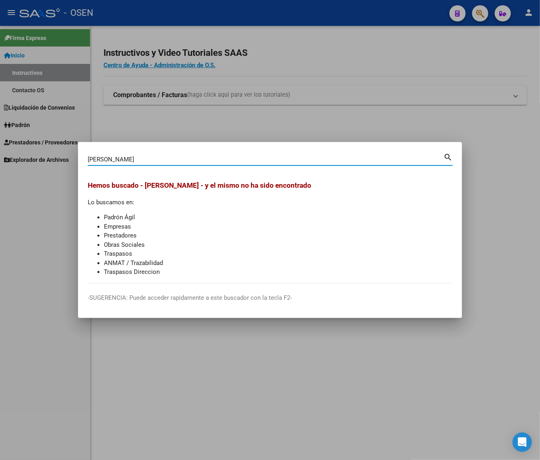
drag, startPoint x: 149, startPoint y: 161, endPoint x: 65, endPoint y: 161, distance: 84.1
click at [65, 161] on div "TREBINO ALMA Buscar (apellido, dni, cuil, nro traspaso, cuit, obra social) sear…" at bounding box center [270, 230] width 540 height 460
paste input "53882279"
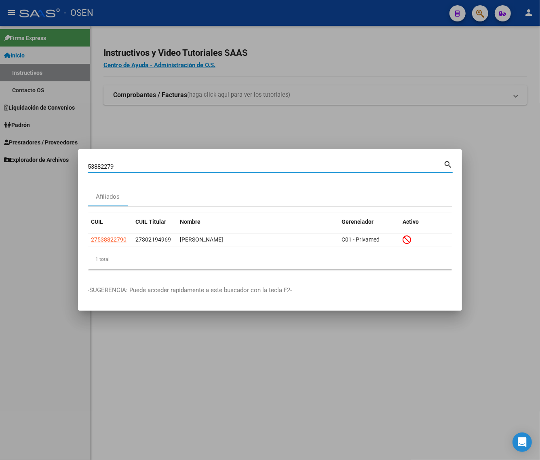
drag, startPoint x: 122, startPoint y: 169, endPoint x: 75, endPoint y: 167, distance: 46.9
click at [75, 167] on div "53882279 Buscar (apellido, dni, cuil, nro traspaso, cuit, obra social) search A…" at bounding box center [270, 230] width 540 height 460
paste input "TURRI ELIZABETH"
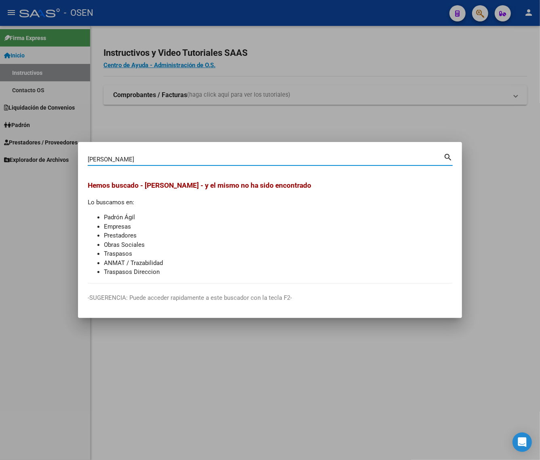
drag, startPoint x: 150, startPoint y: 159, endPoint x: 69, endPoint y: 160, distance: 80.9
click at [69, 160] on div "TURRI ELIZABETH Buscar (apellido, dni, cuil, nro traspaso, cuit, obra social) s…" at bounding box center [270, 230] width 540 height 460
paste input "ADEO SERGIO"
drag, startPoint x: 136, startPoint y: 156, endPoint x: 36, endPoint y: 156, distance: 99.5
click at [36, 157] on div "TADEO SERGIO Buscar (apellido, dni, cuil, nro traspaso, cuit, obra social) sear…" at bounding box center [270, 230] width 540 height 460
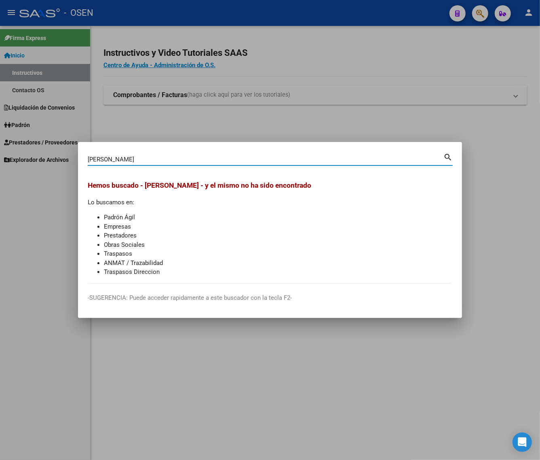
paste input "SOTO ALEJ"
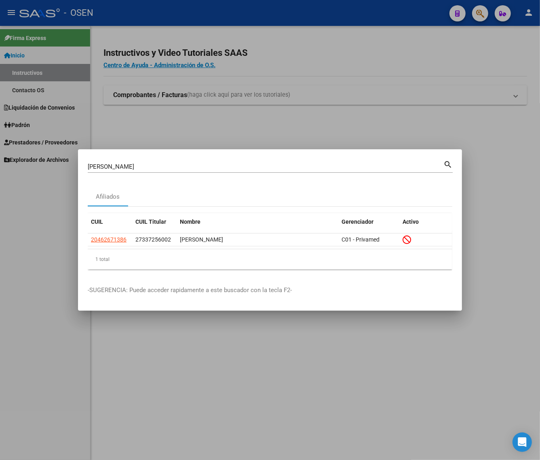
drag, startPoint x: 127, startPoint y: 241, endPoint x: 80, endPoint y: 241, distance: 47.3
click at [80, 241] on mat-dialog-content "SOTO ALEJO Buscar (apellido, dni, cuil, nro traspaso, cuit, obra social) search…" at bounding box center [270, 217] width 384 height 117
copy datatable-body-row "20462671386"
click at [127, 166] on input "SOTO ALEJO" at bounding box center [266, 166] width 356 height 7
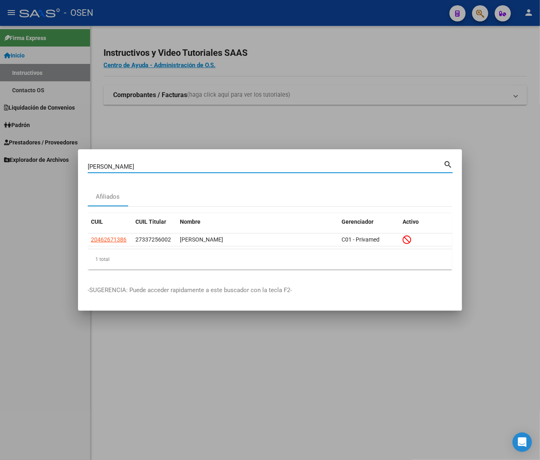
click at [127, 166] on input "SOTO ALEJO" at bounding box center [266, 166] width 356 height 7
paste input "20703599460"
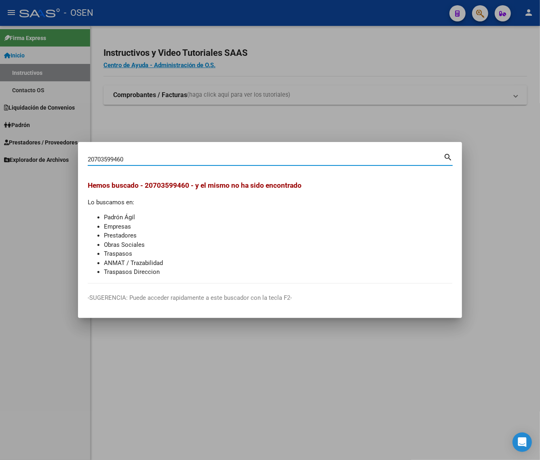
drag, startPoint x: 100, startPoint y: 160, endPoint x: 28, endPoint y: 162, distance: 71.6
click at [29, 162] on div "20703599460 Buscar (apellido, dni, cuil, nro traspaso, cuit, obra social) searc…" at bounding box center [270, 230] width 540 height 460
paste input "31796773"
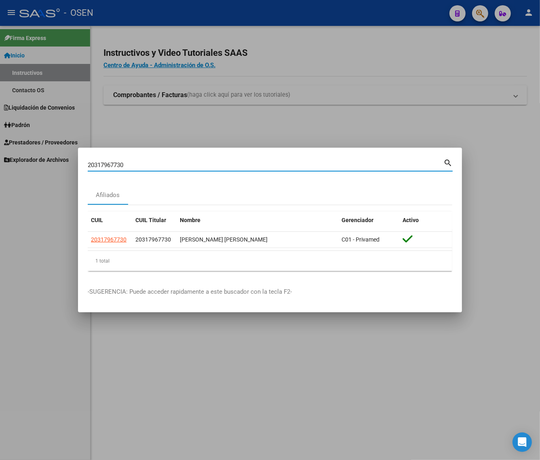
drag, startPoint x: 132, startPoint y: 163, endPoint x: 55, endPoint y: 163, distance: 76.8
click at [55, 163] on div "20317967730 Buscar (apellido, dni, cuil, nro traspaso, cuit, obra social) searc…" at bounding box center [270, 230] width 540 height 460
paste input "LOPEZ MATEO"
type input "LOPEZ MATEO"
